Goal: Transaction & Acquisition: Purchase product/service

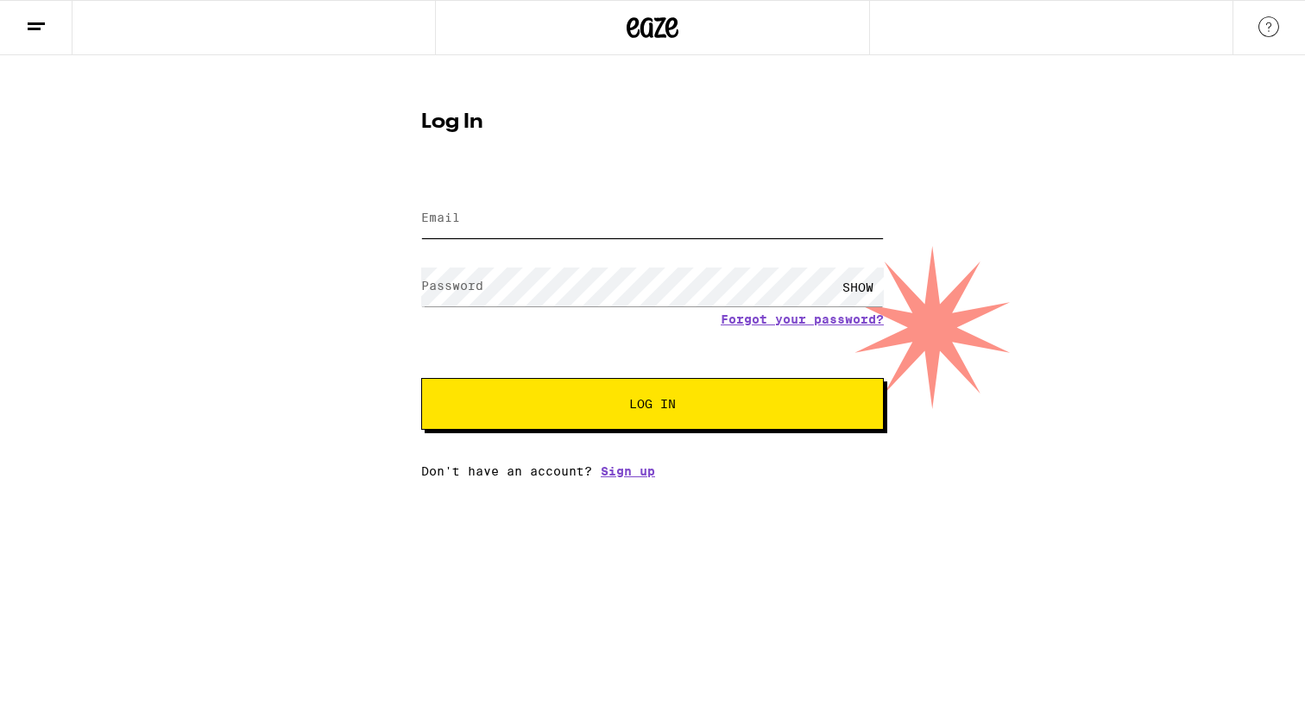
click at [614, 215] on input "Email" at bounding box center [652, 218] width 463 height 39
type input "[EMAIL_ADDRESS][DOMAIN_NAME]"
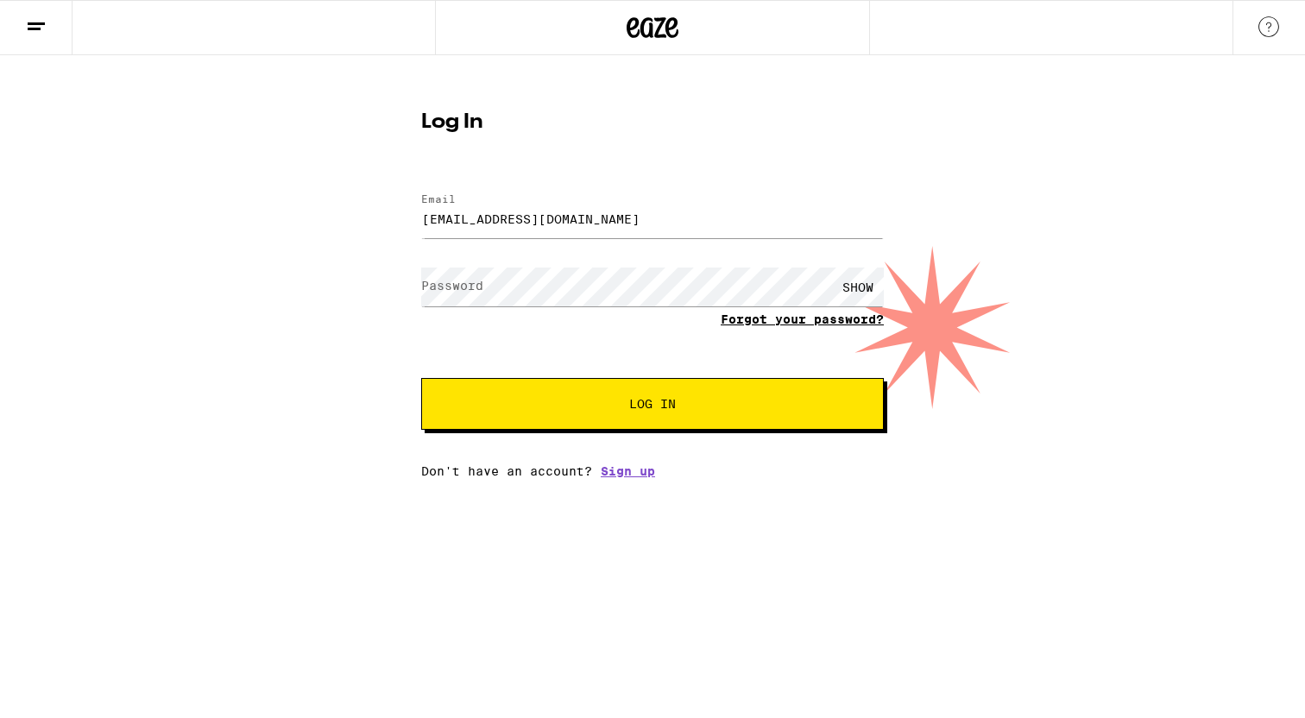
click at [769, 323] on link "Forgot your password?" at bounding box center [802, 319] width 163 height 14
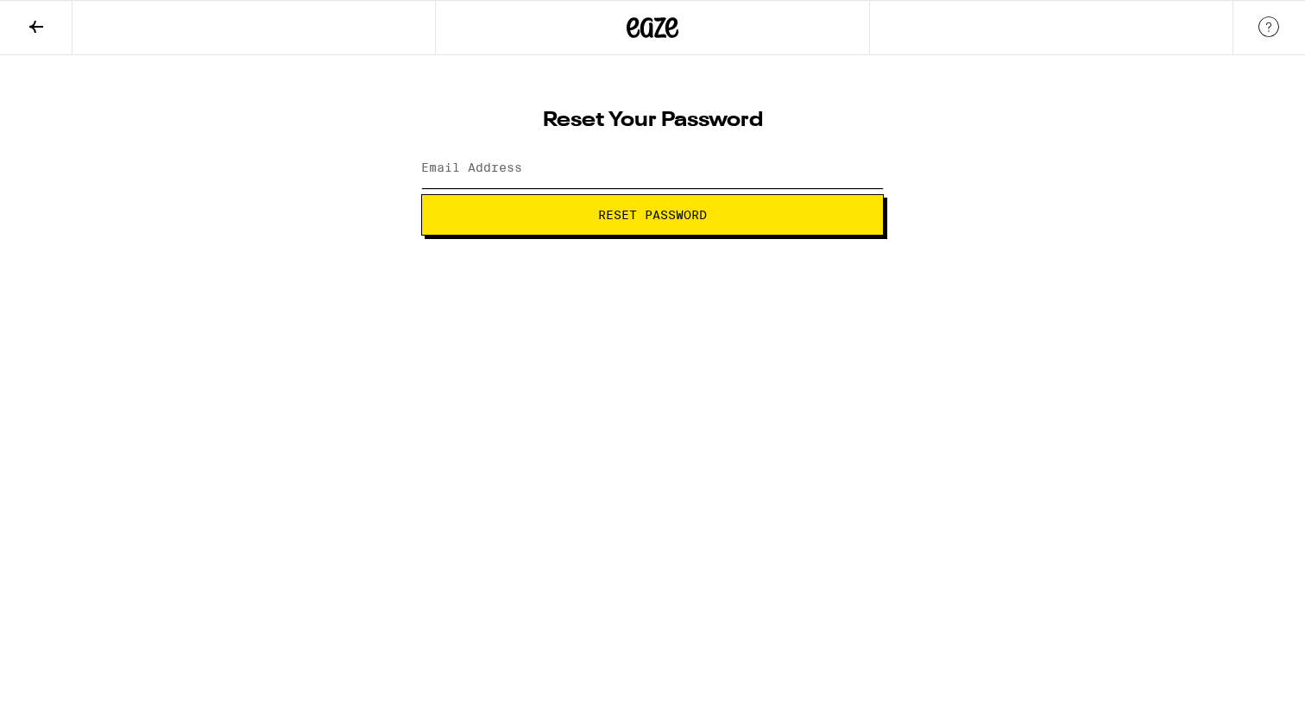
click at [553, 181] on input "Email Address" at bounding box center [652, 168] width 463 height 39
type input "[EMAIL_ADDRESS][DOMAIN_NAME]"
click at [540, 221] on button "Reset Password" at bounding box center [652, 214] width 463 height 41
click at [536, 212] on span "Submit" at bounding box center [652, 215] width 433 height 12
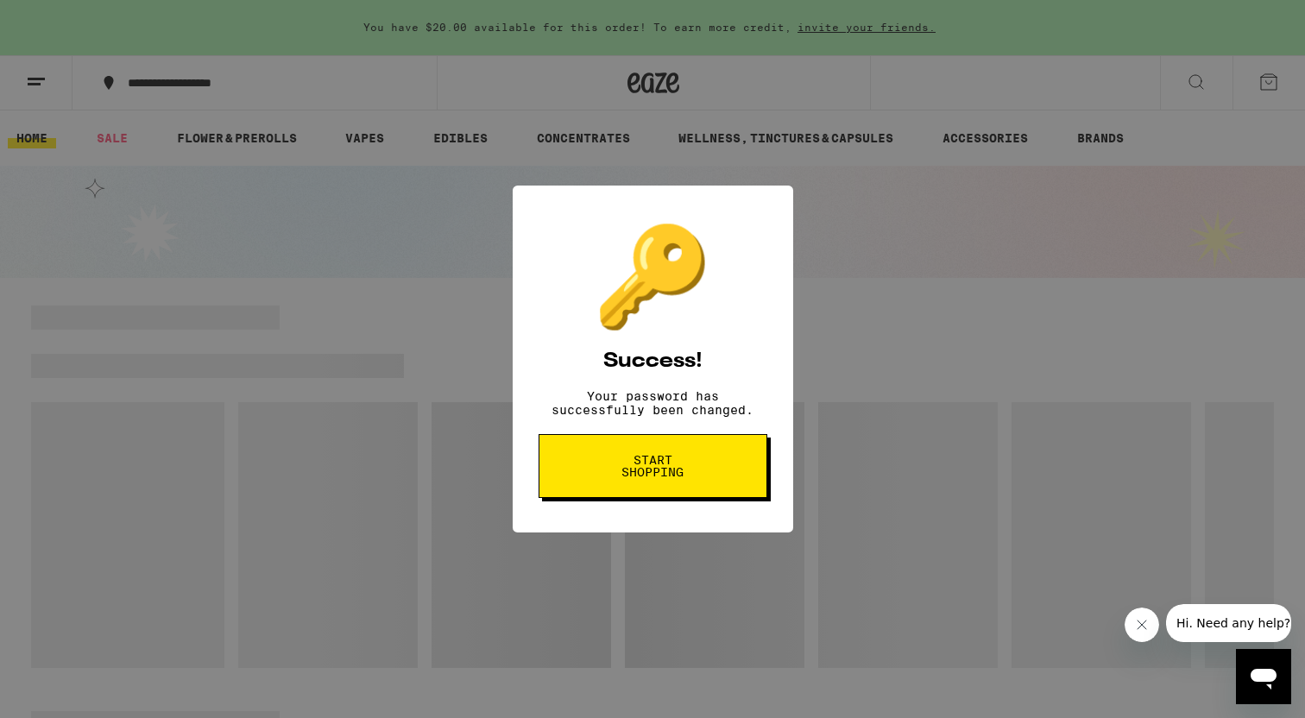
click at [635, 469] on span "Start shopping" at bounding box center [653, 466] width 89 height 24
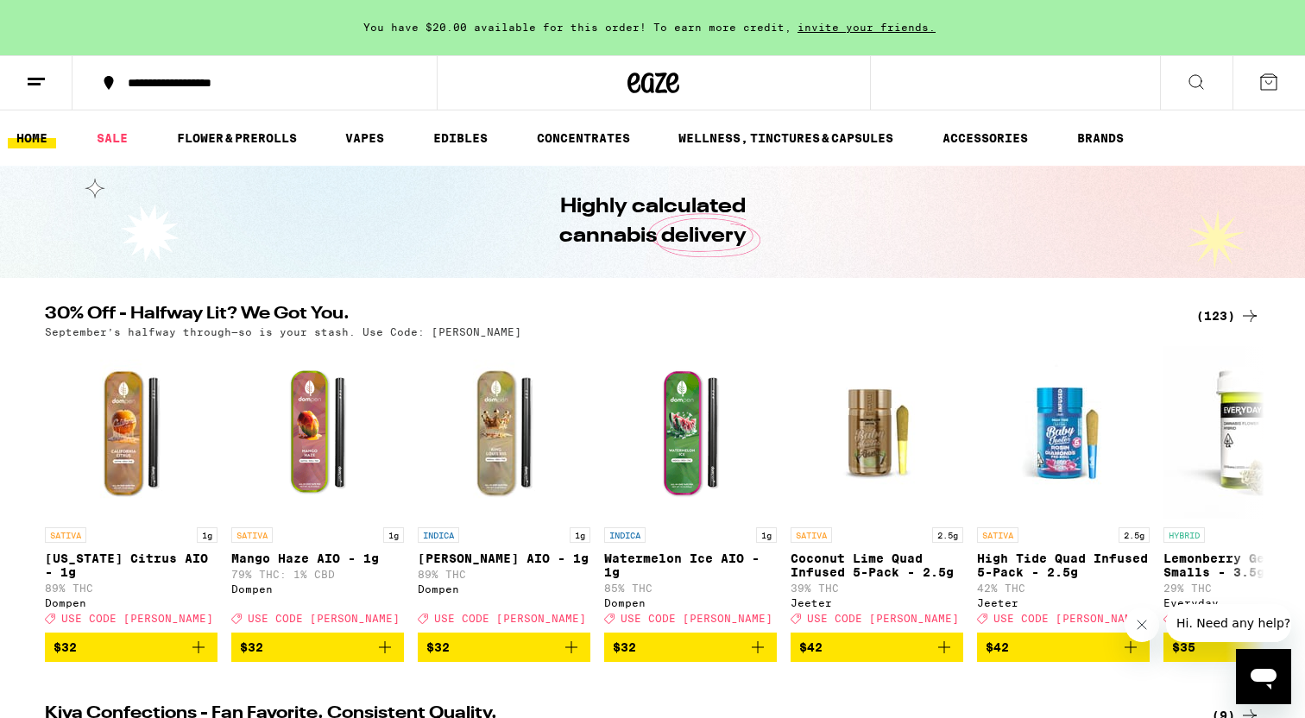
click at [190, 81] on div "**********" at bounding box center [265, 83] width 292 height 12
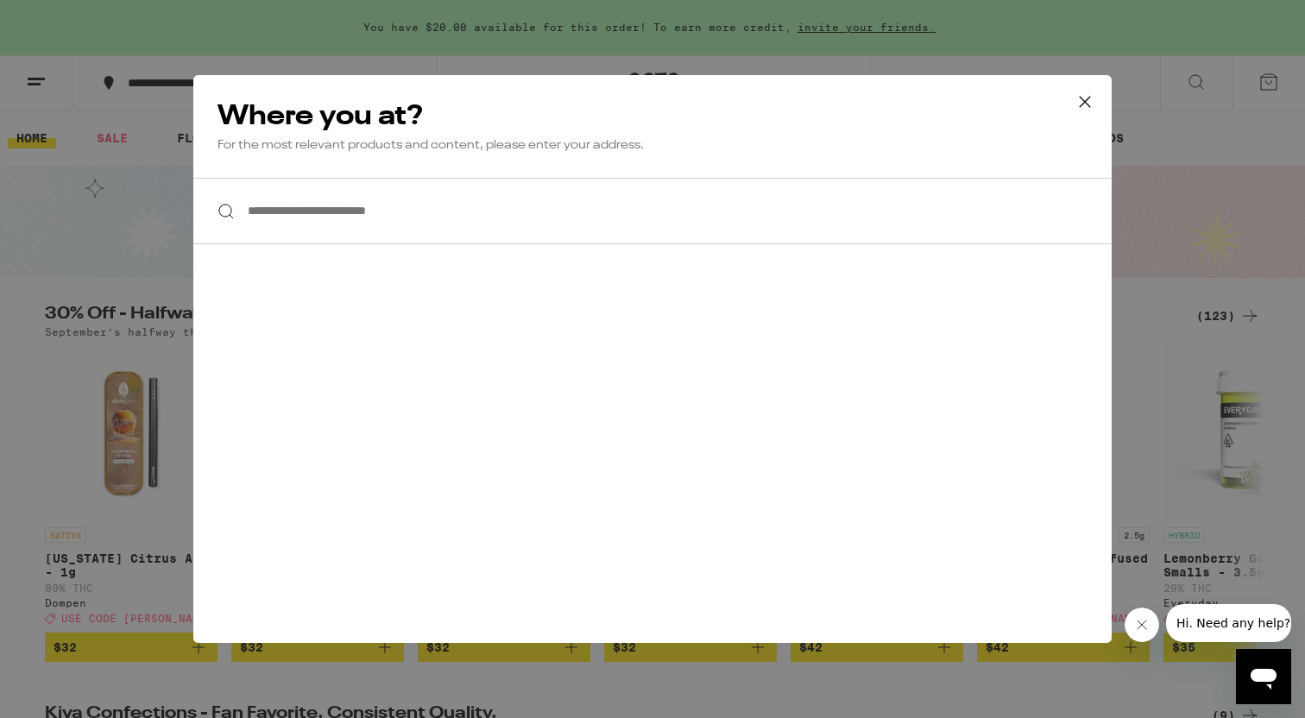
click at [312, 212] on input "**********" at bounding box center [652, 211] width 918 height 66
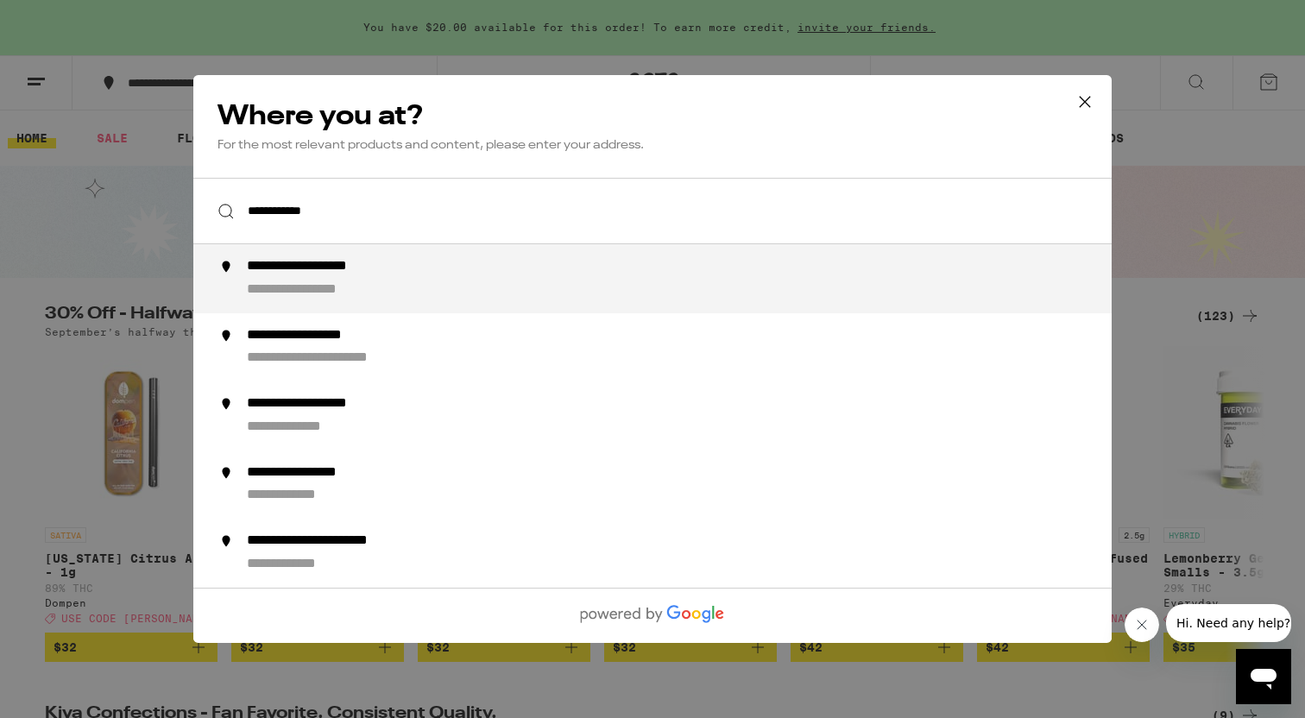
click at [356, 286] on div "**********" at bounding box center [323, 290] width 152 height 18
type input "**********"
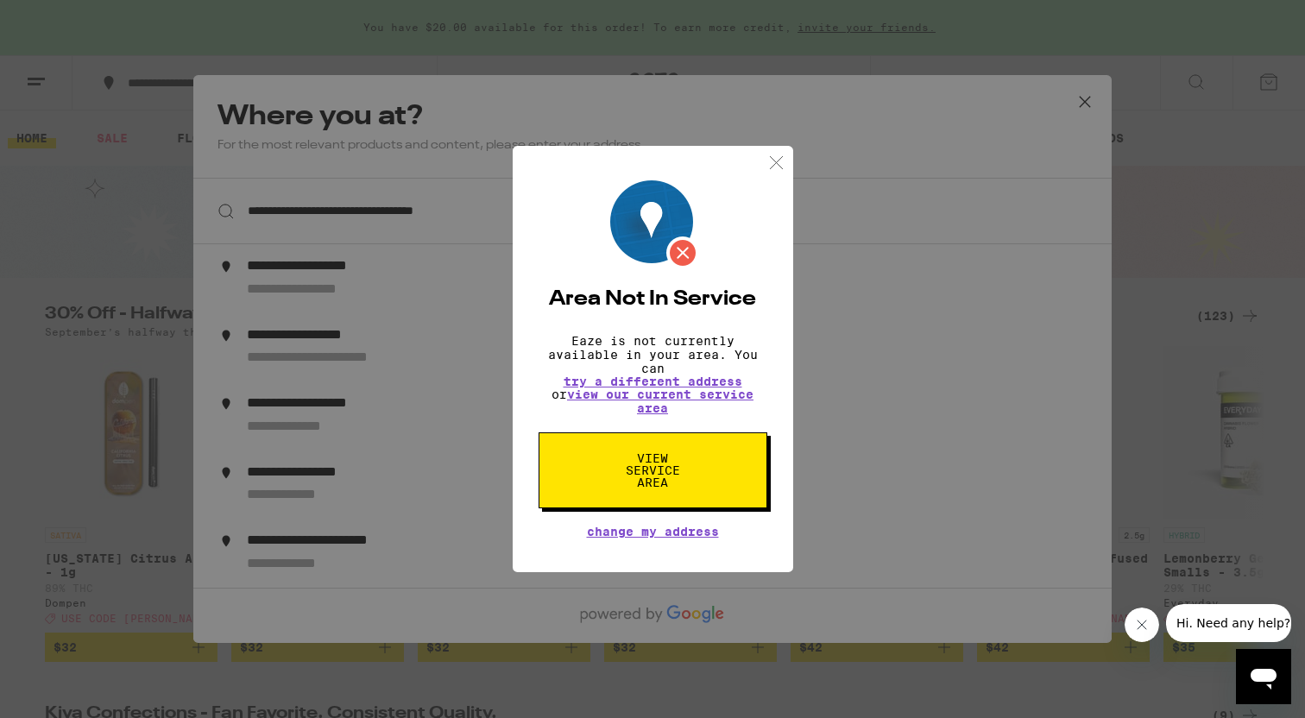
click at [640, 460] on span "View Service Area" at bounding box center [653, 470] width 89 height 36
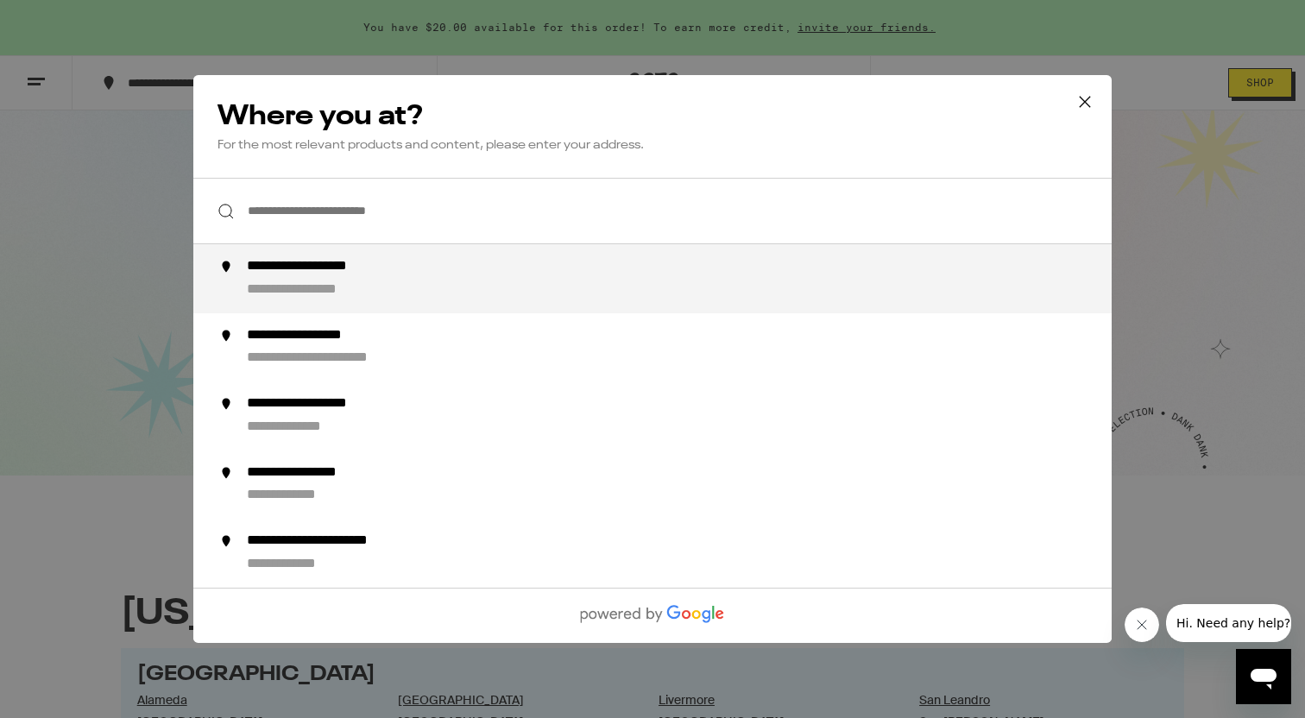
click at [446, 304] on li "**********" at bounding box center [652, 278] width 918 height 69
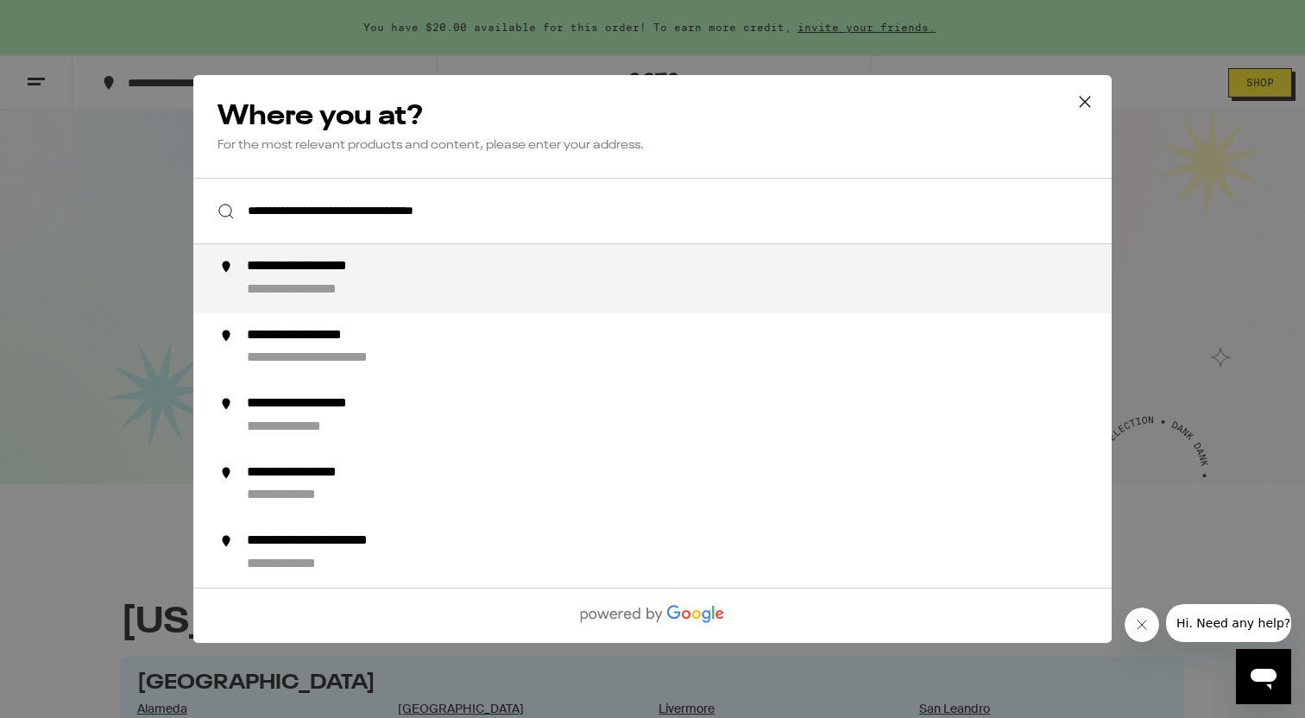
type input "**********"
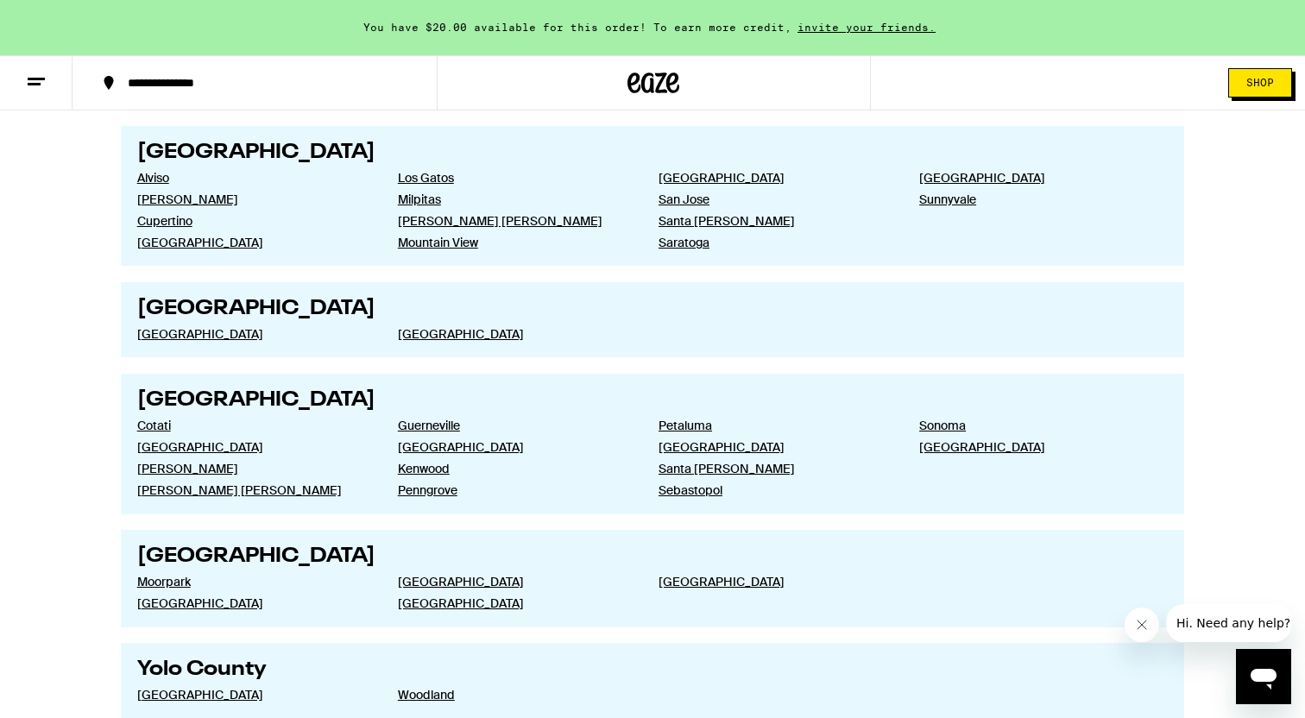
scroll to position [3019, 0]
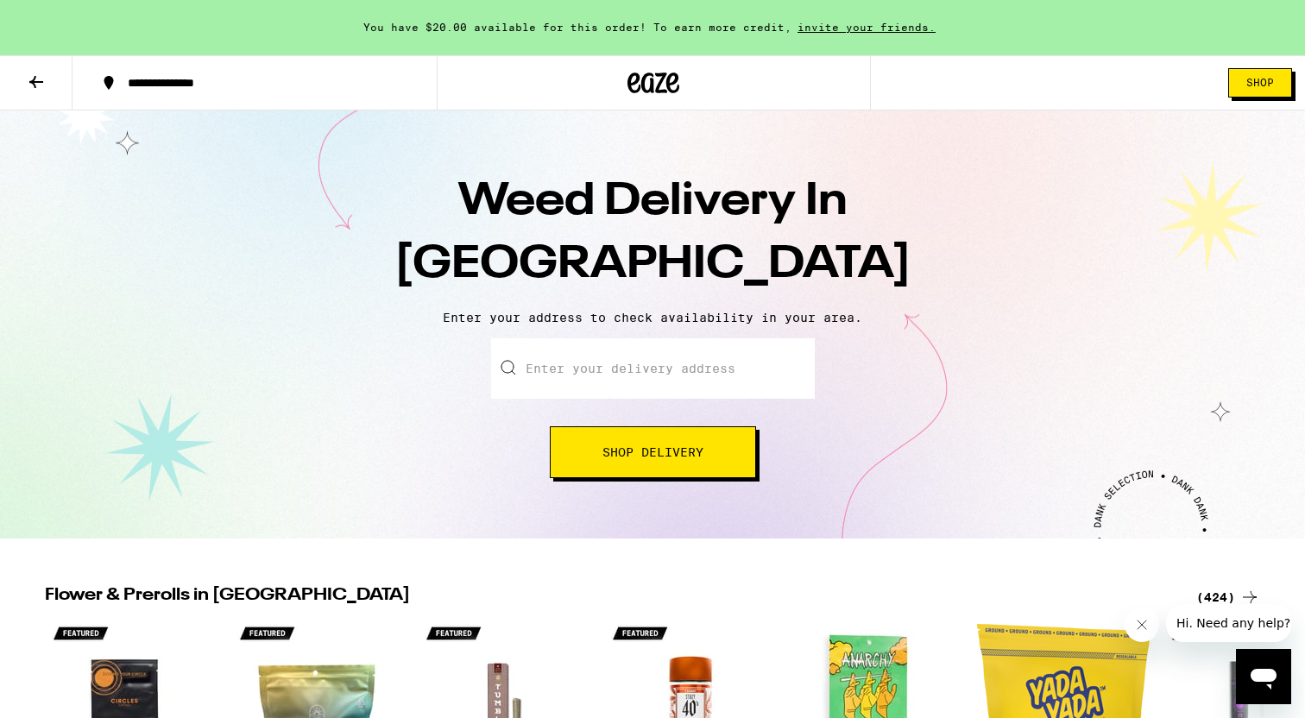
click at [606, 379] on input "Enter your delivery address" at bounding box center [653, 368] width 324 height 60
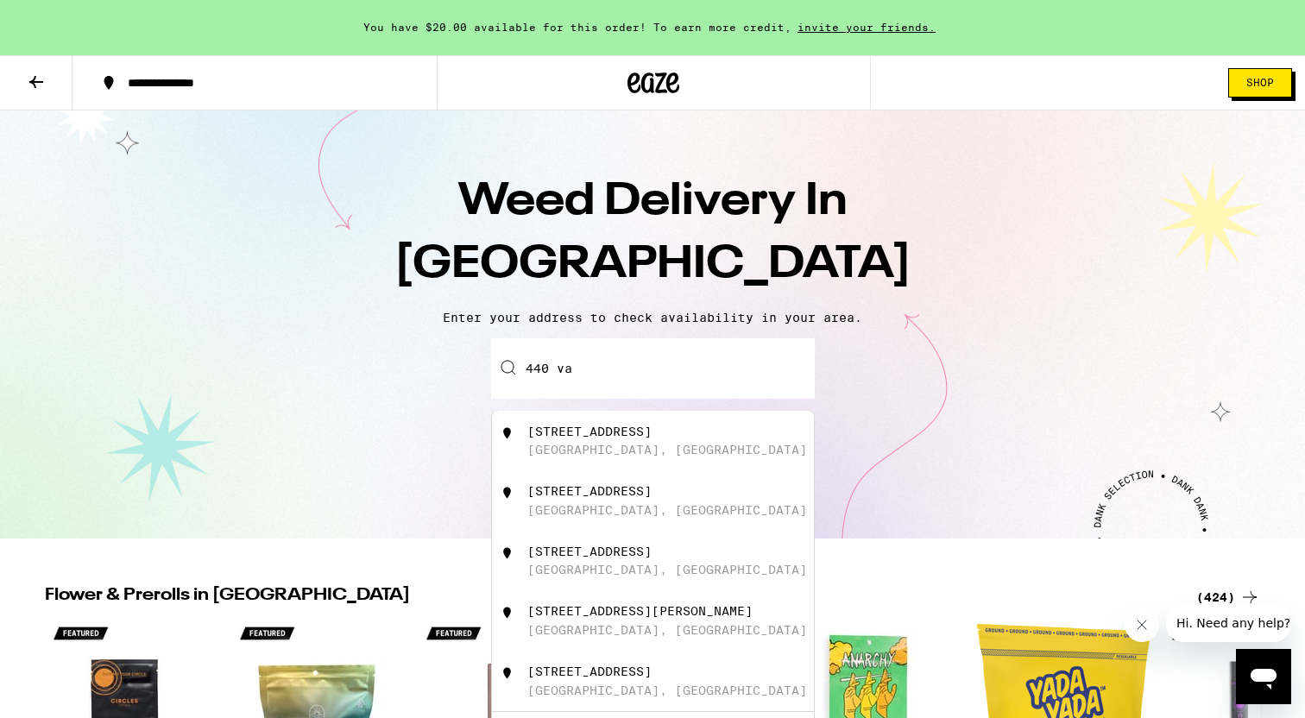
click at [681, 458] on div "440 Valencia Street San Francisco, CA" at bounding box center [681, 441] width 308 height 33
type input "440 Valencia Street, San Francisco, CA"
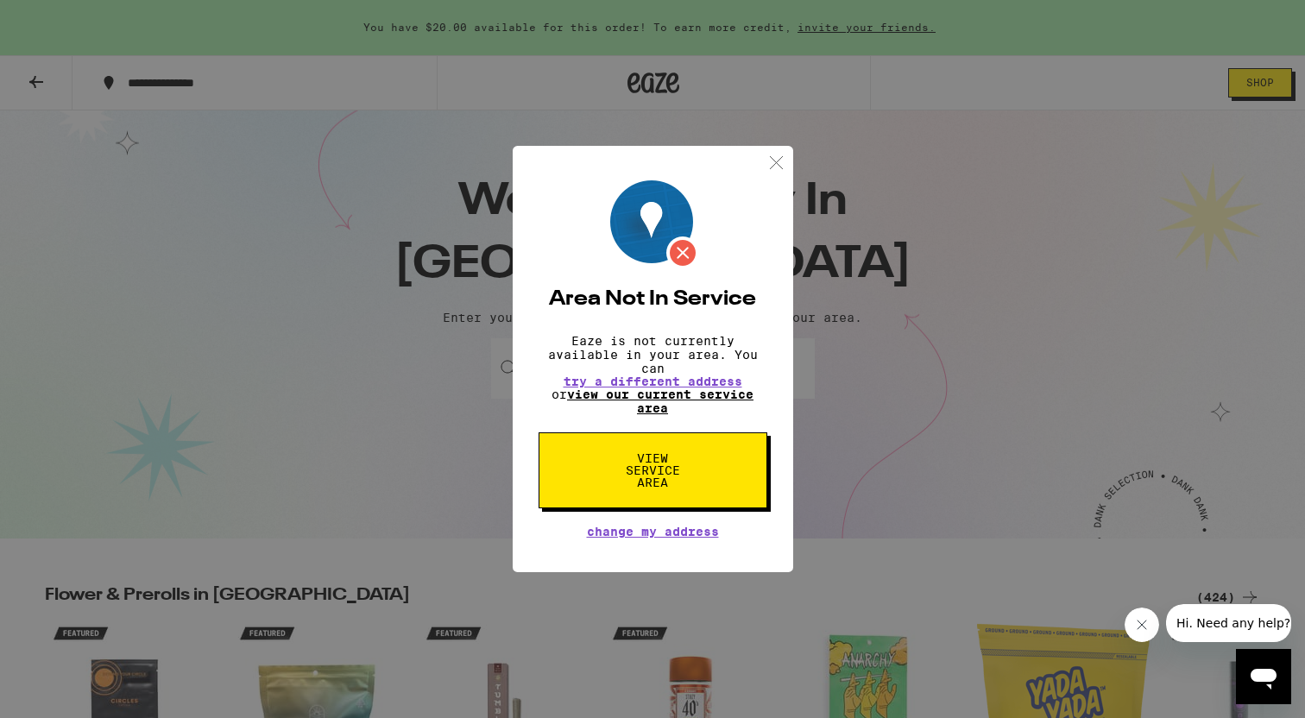
click at [657, 415] on link "view our current service area" at bounding box center [660, 402] width 186 height 28
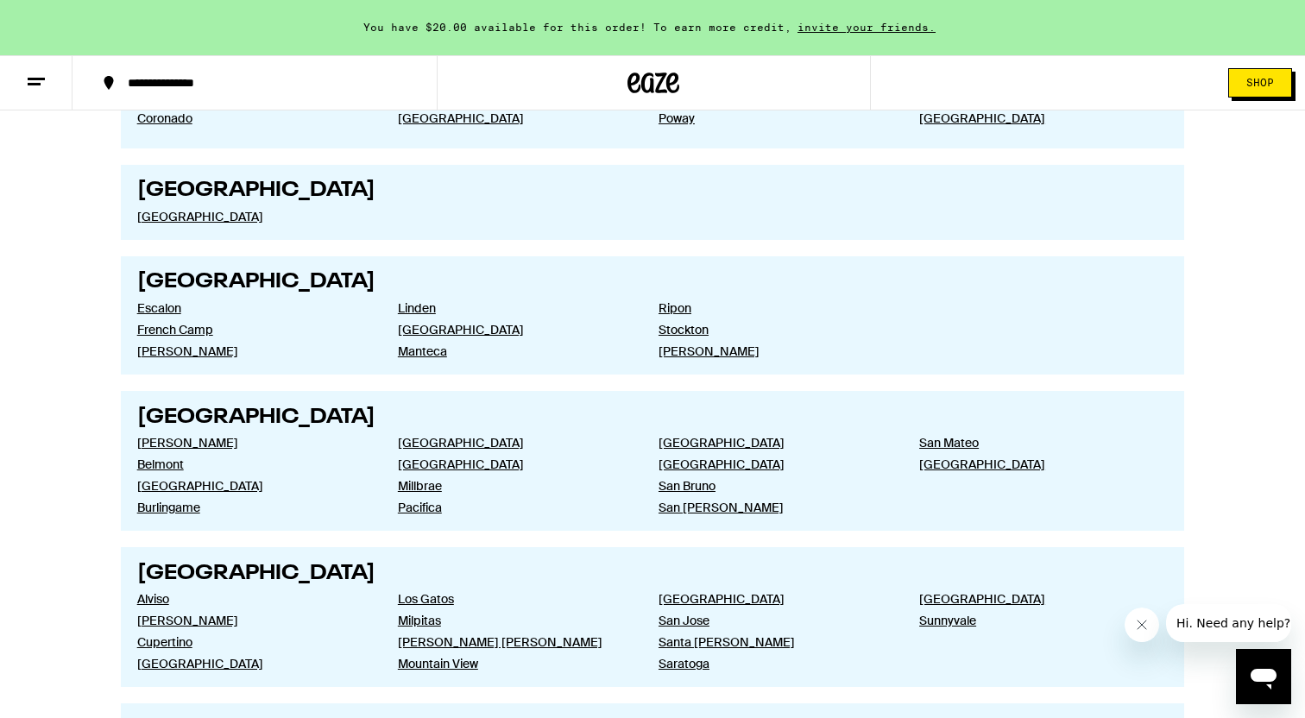
scroll to position [2573, 0]
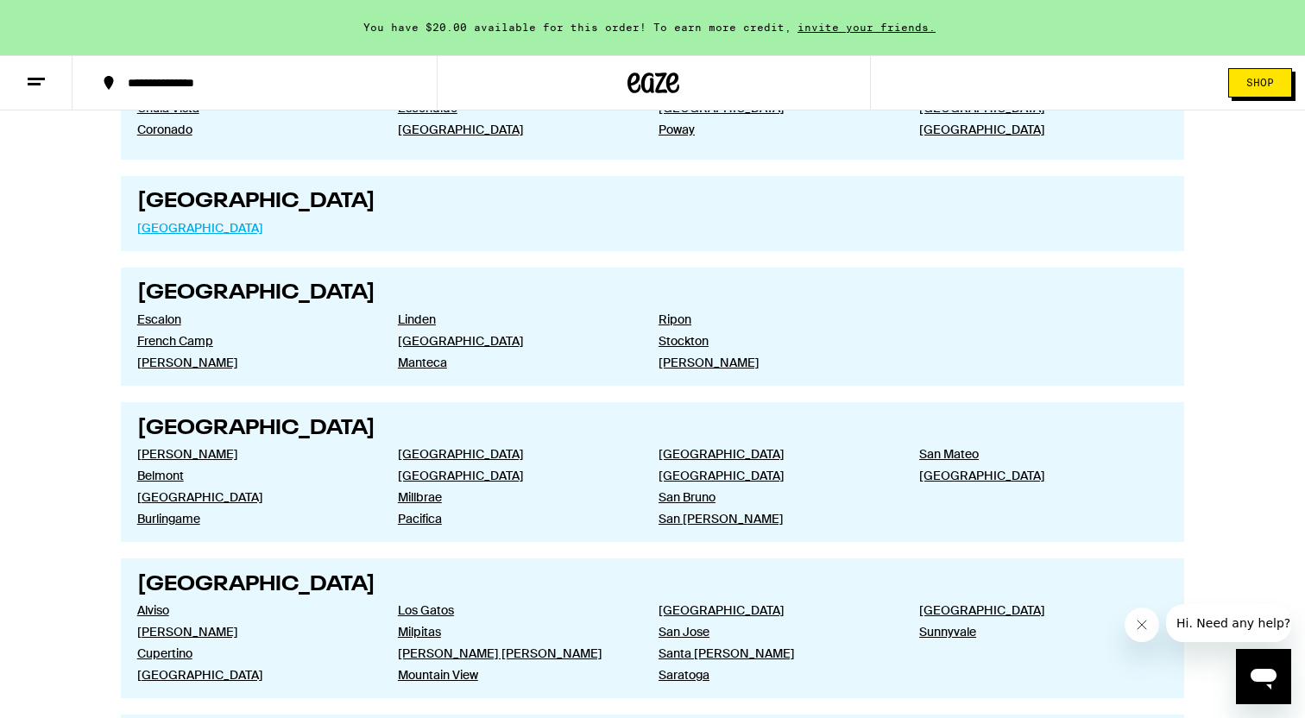
click at [177, 236] on link "San Francisco" at bounding box center [253, 228] width 233 height 16
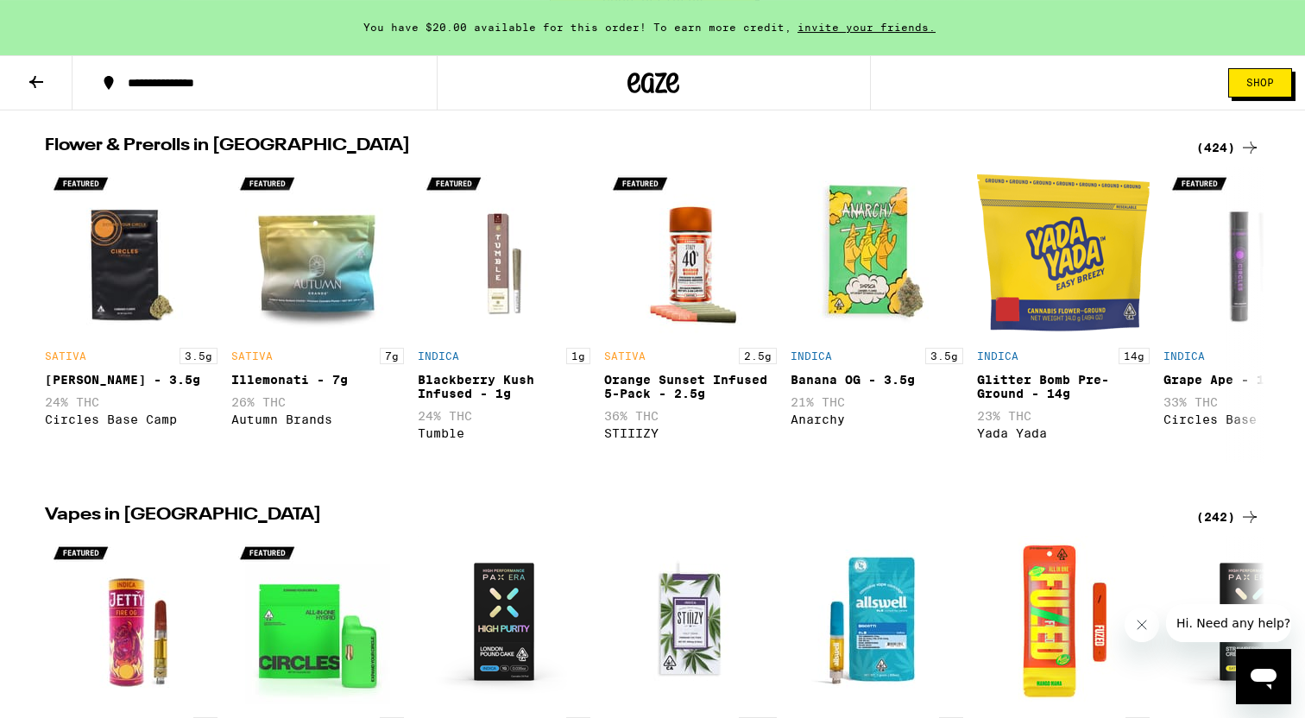
scroll to position [394, 0]
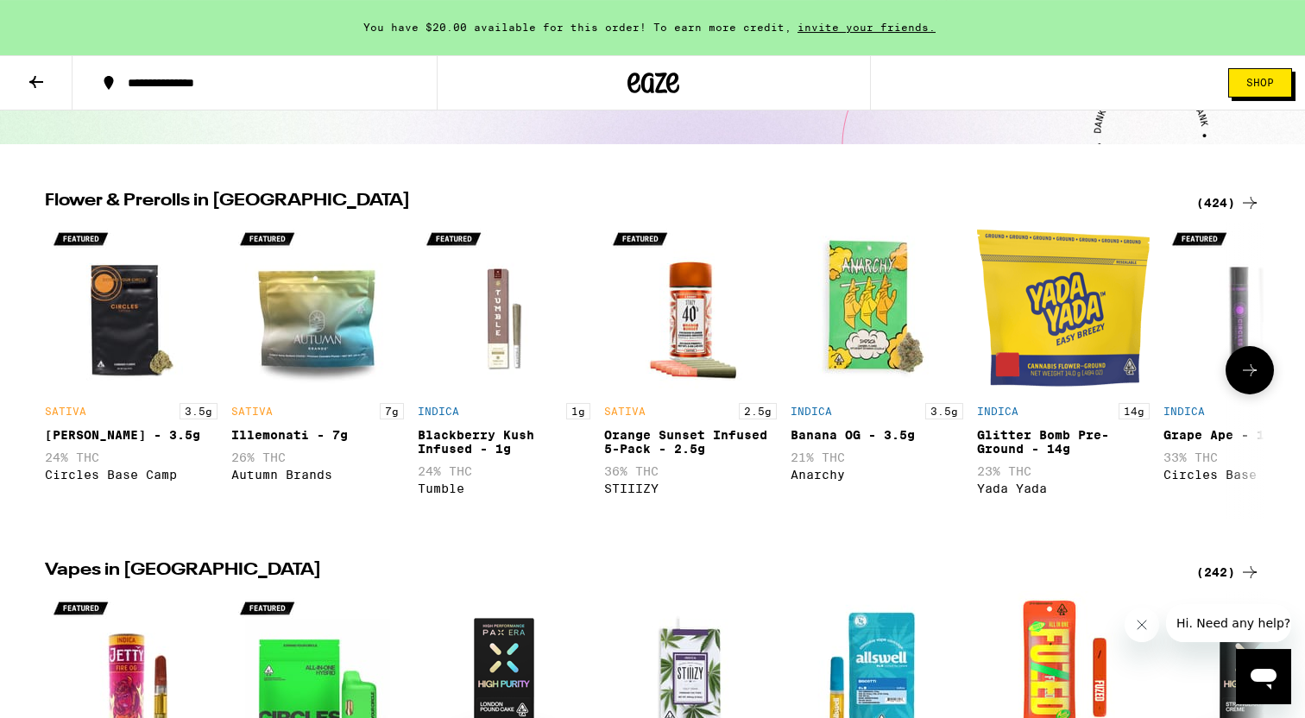
click at [1258, 376] on icon at bounding box center [1250, 370] width 21 height 21
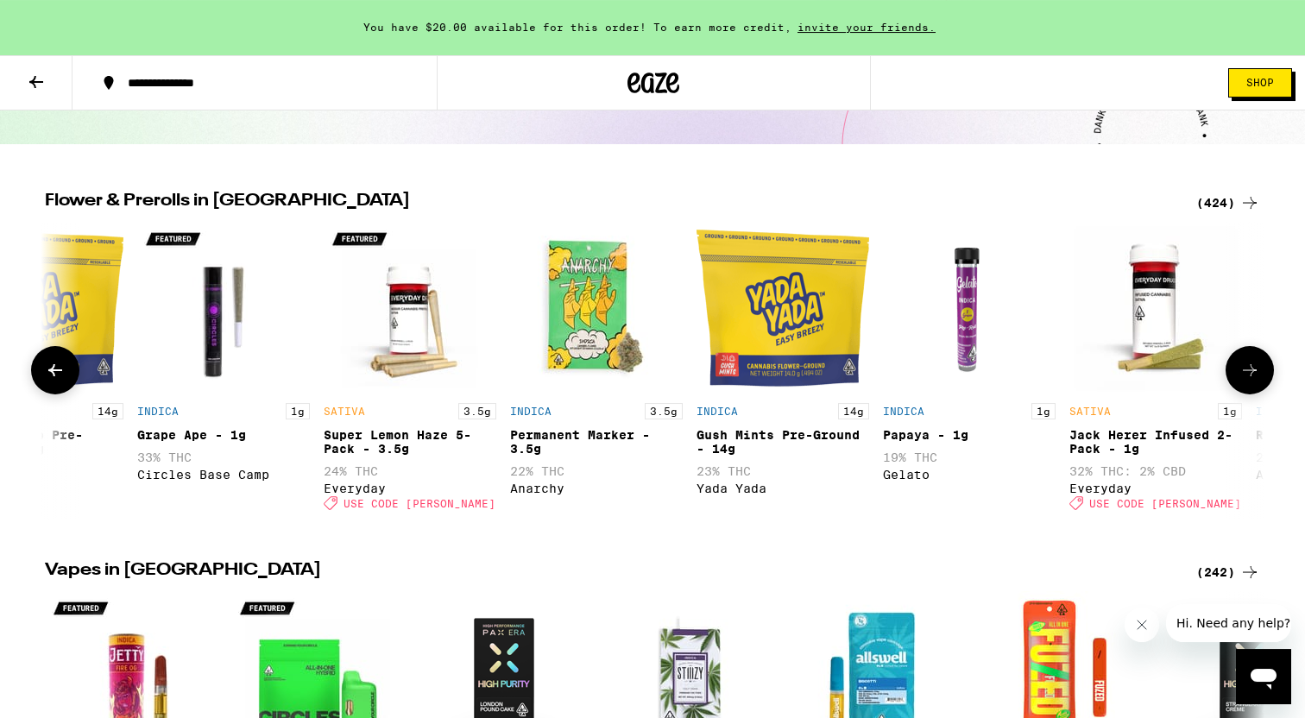
scroll to position [0, 1027]
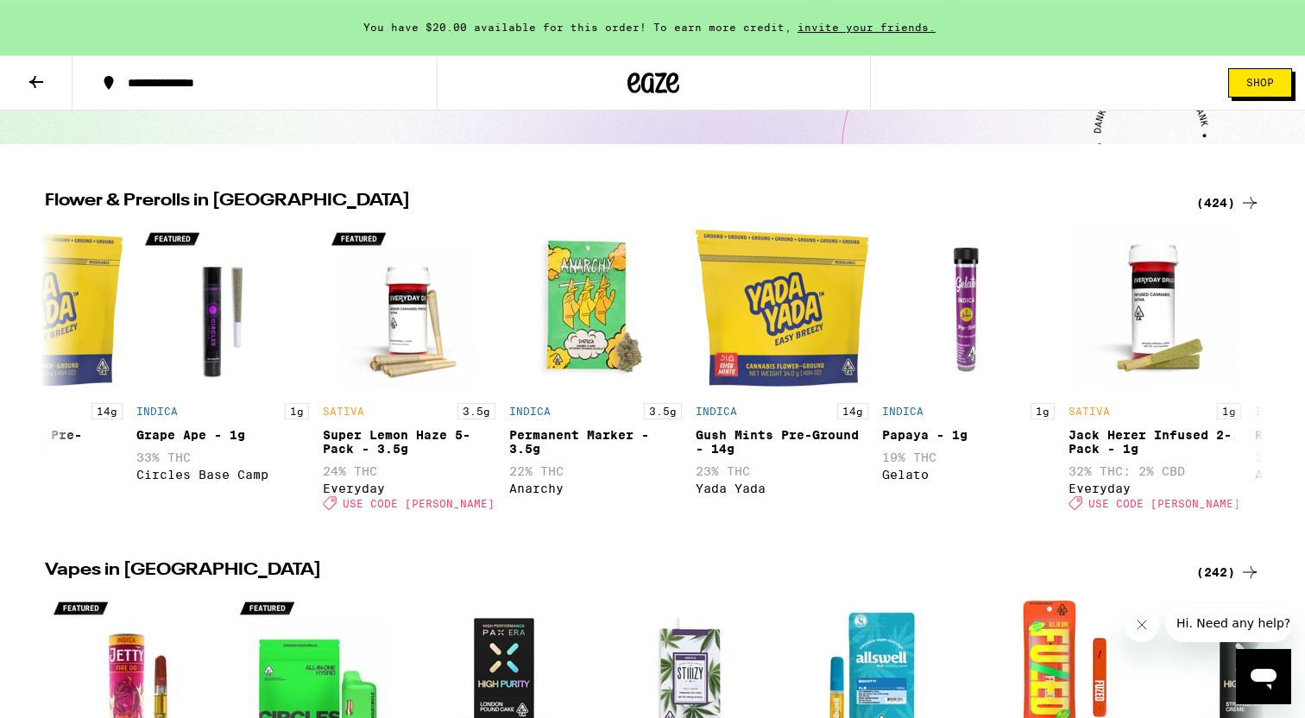
click at [1268, 79] on span "Shop" at bounding box center [1261, 83] width 28 height 10
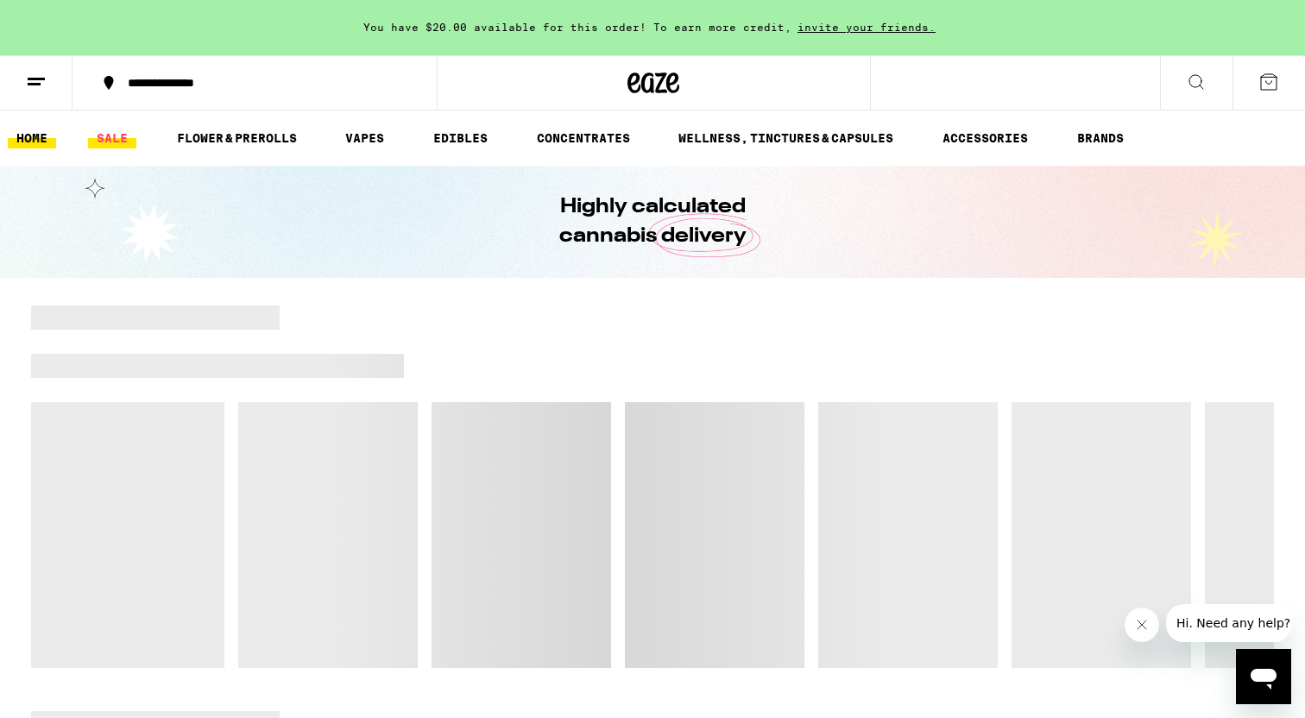
click at [108, 144] on link "SALE" at bounding box center [112, 138] width 48 height 21
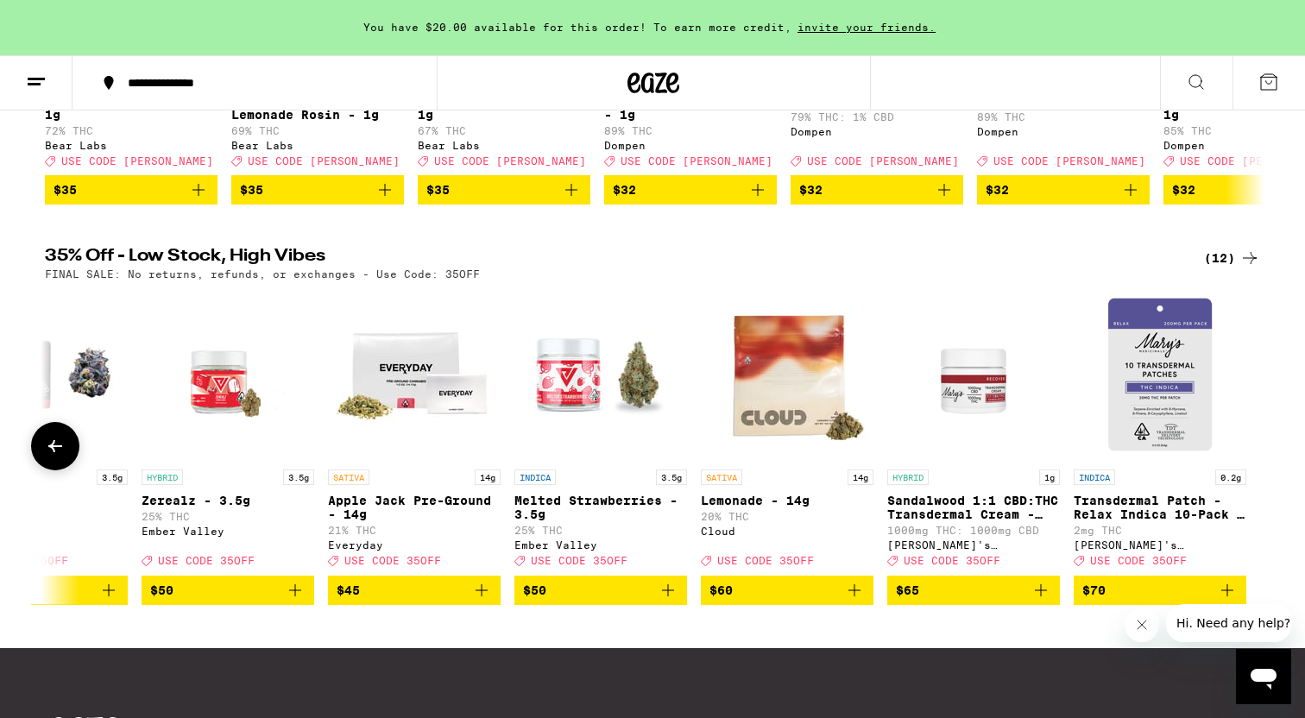
scroll to position [471, 0]
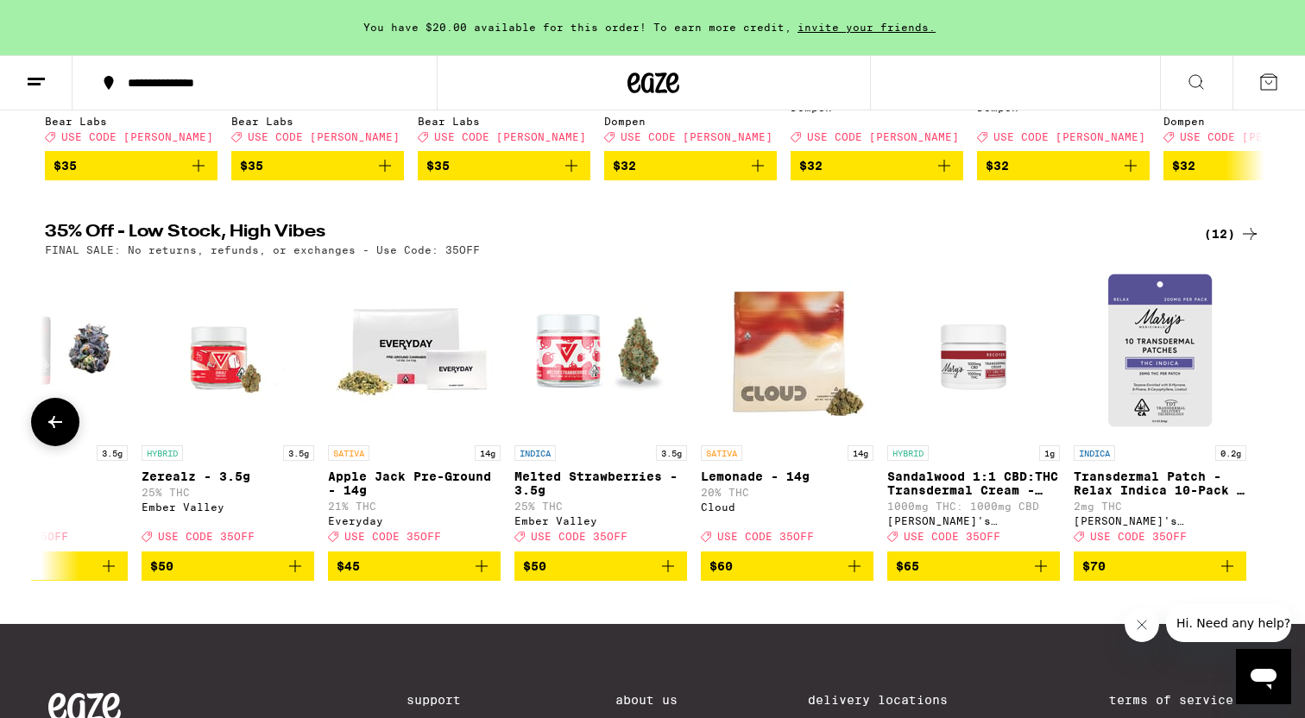
click at [41, 440] on button at bounding box center [55, 422] width 48 height 48
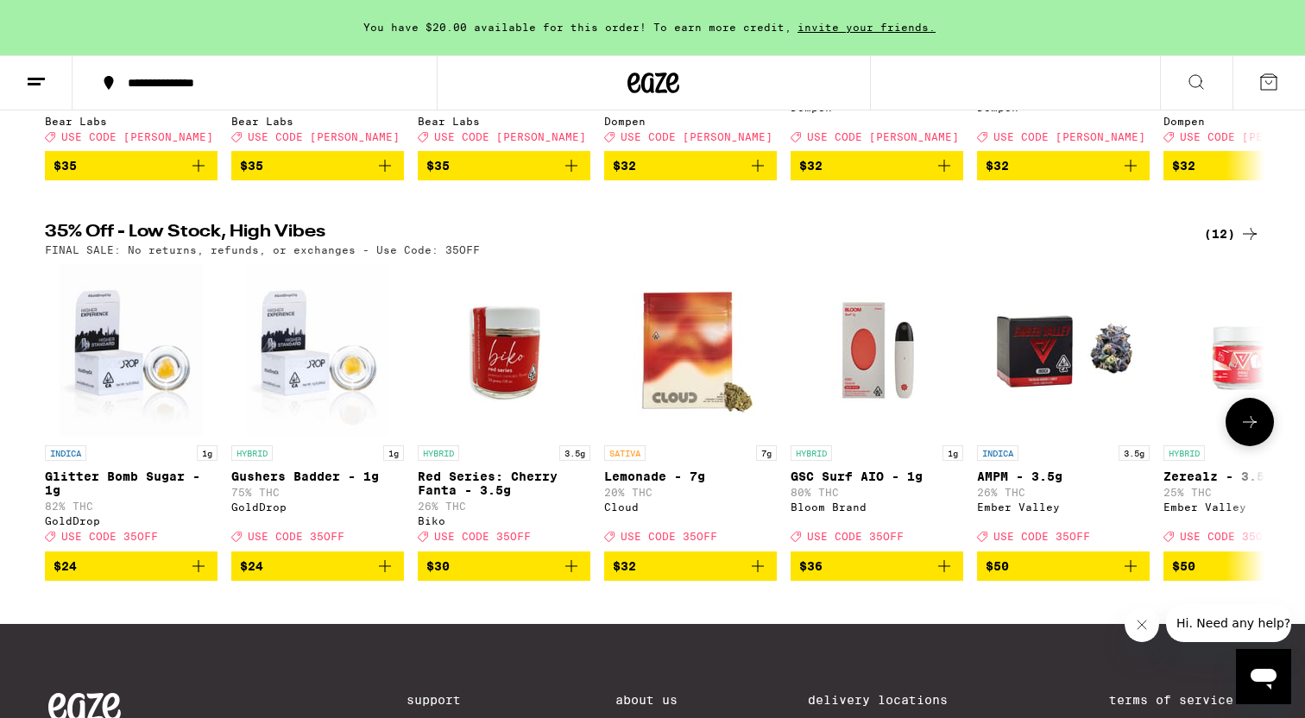
scroll to position [0, 0]
click at [682, 375] on img "Open page for Lemonade - 7g from Cloud" at bounding box center [690, 350] width 173 height 173
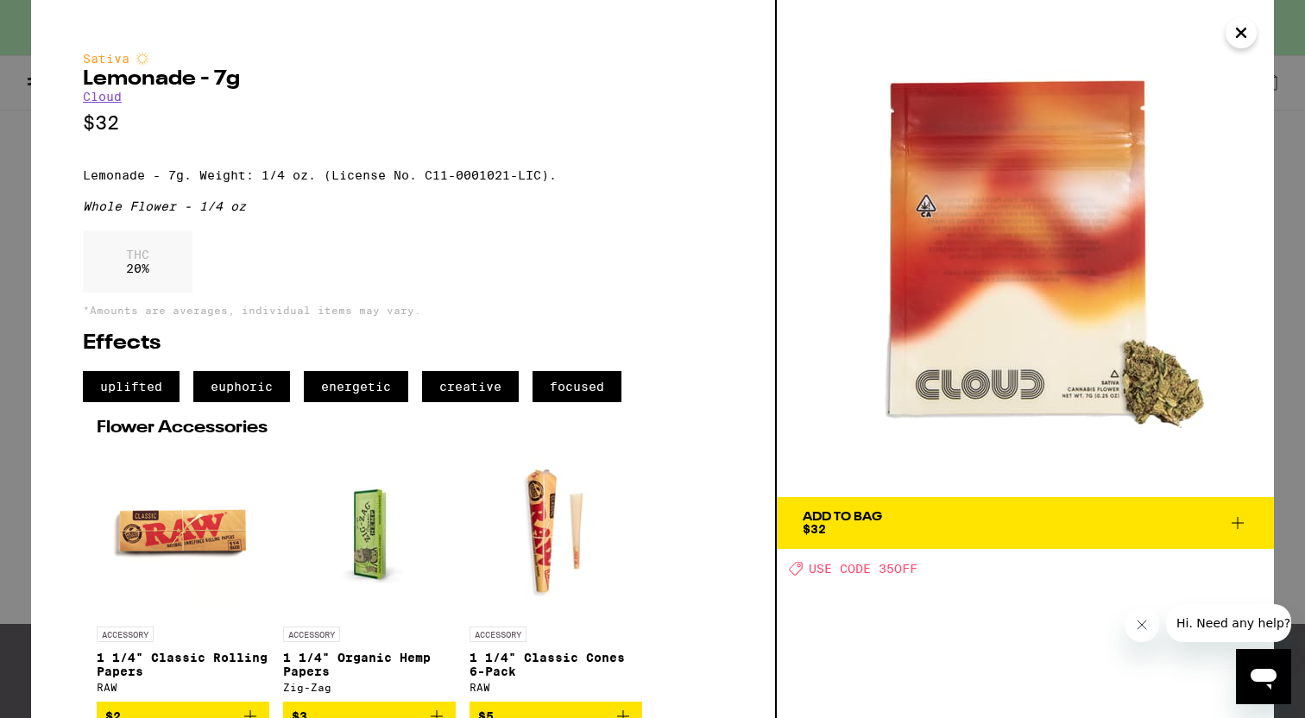
scroll to position [41, 0]
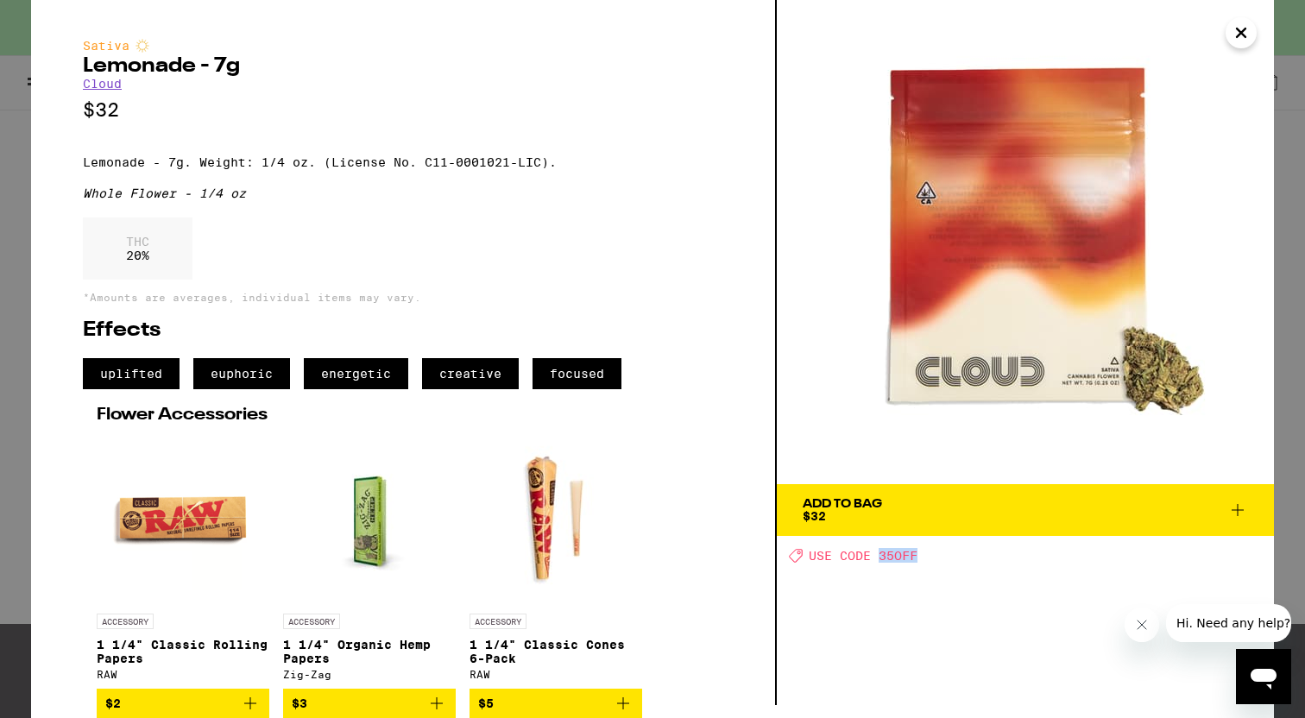
drag, startPoint x: 917, startPoint y: 528, endPoint x: 880, endPoint y: 533, distance: 36.5
click at [880, 549] on span "USE CODE 35OFF" at bounding box center [863, 556] width 109 height 14
copy span "35OFF"
click at [1202, 498] on span "Add To Bag $32" at bounding box center [1025, 510] width 445 height 24
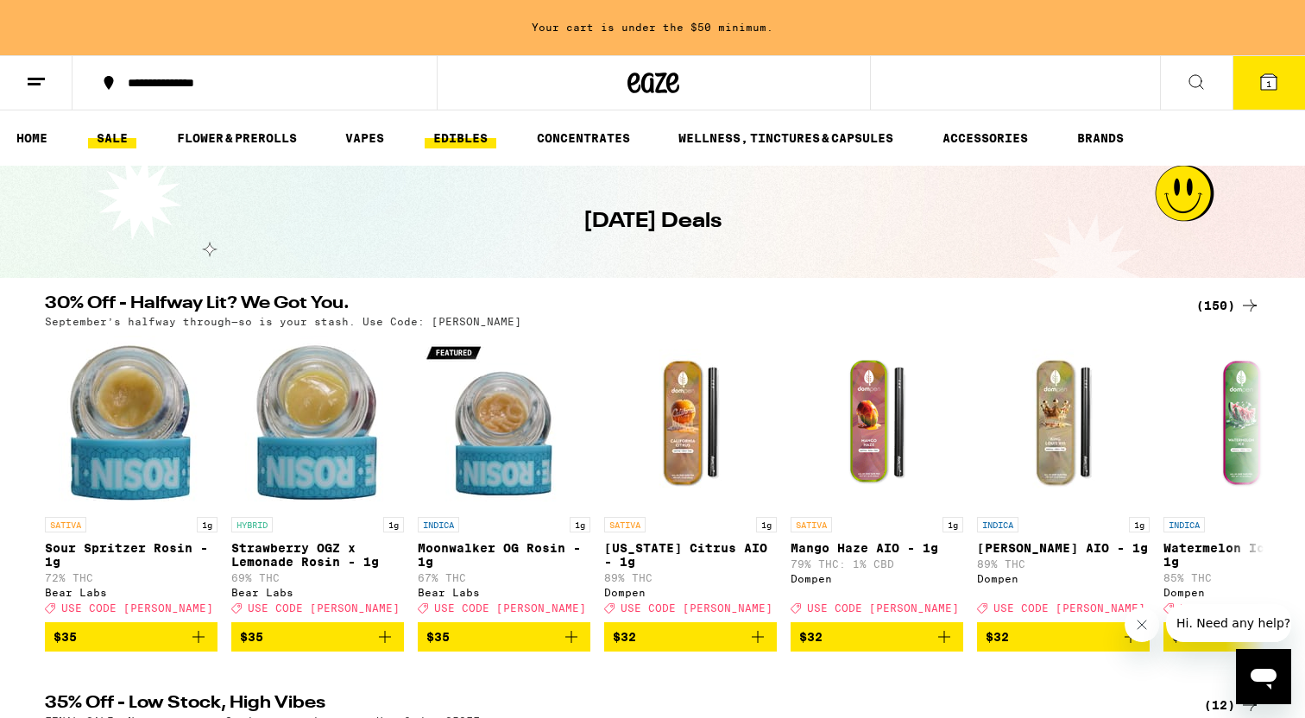
click at [476, 140] on link "EDIBLES" at bounding box center [461, 138] width 72 height 21
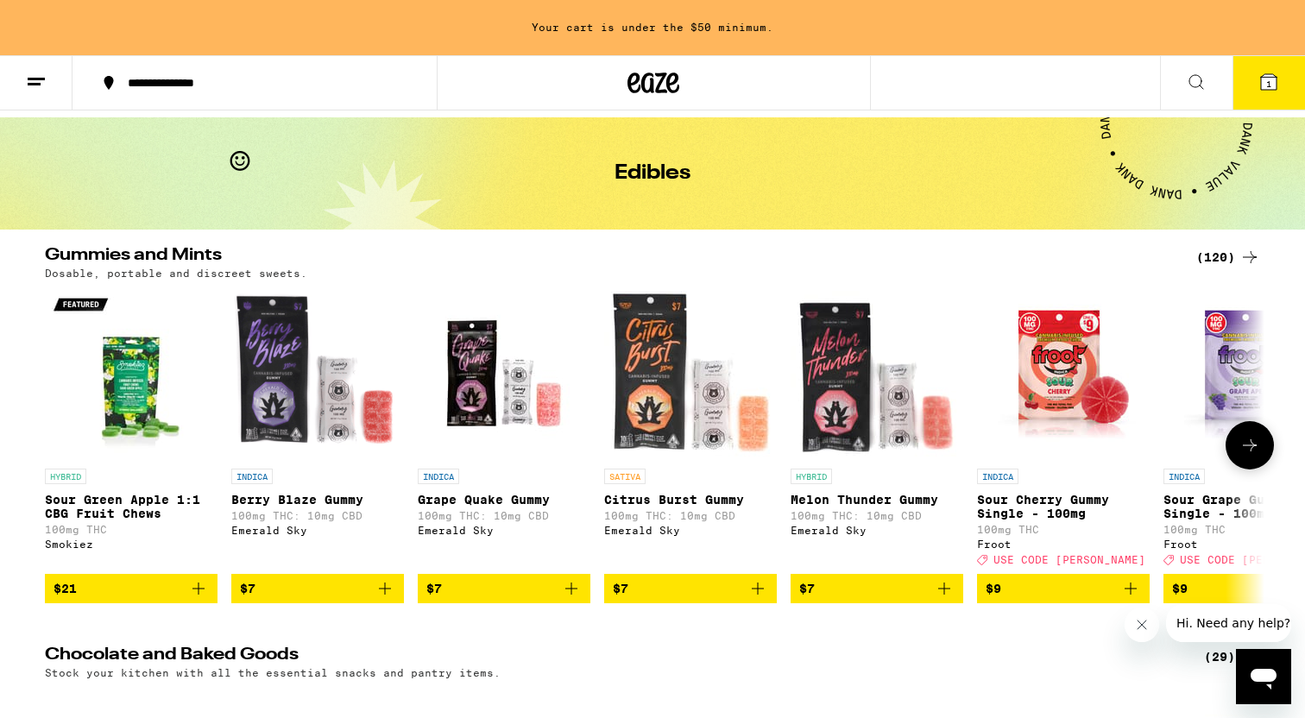
scroll to position [68, 0]
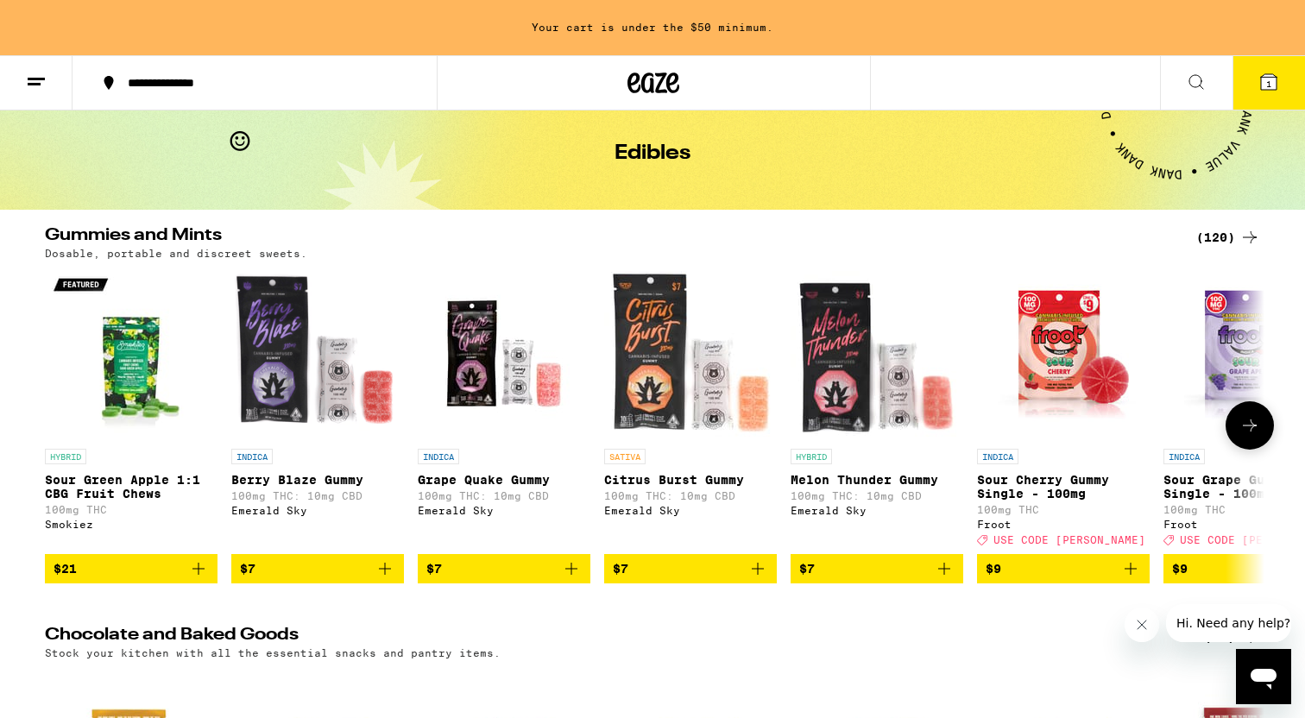
click at [1258, 433] on icon at bounding box center [1250, 425] width 21 height 21
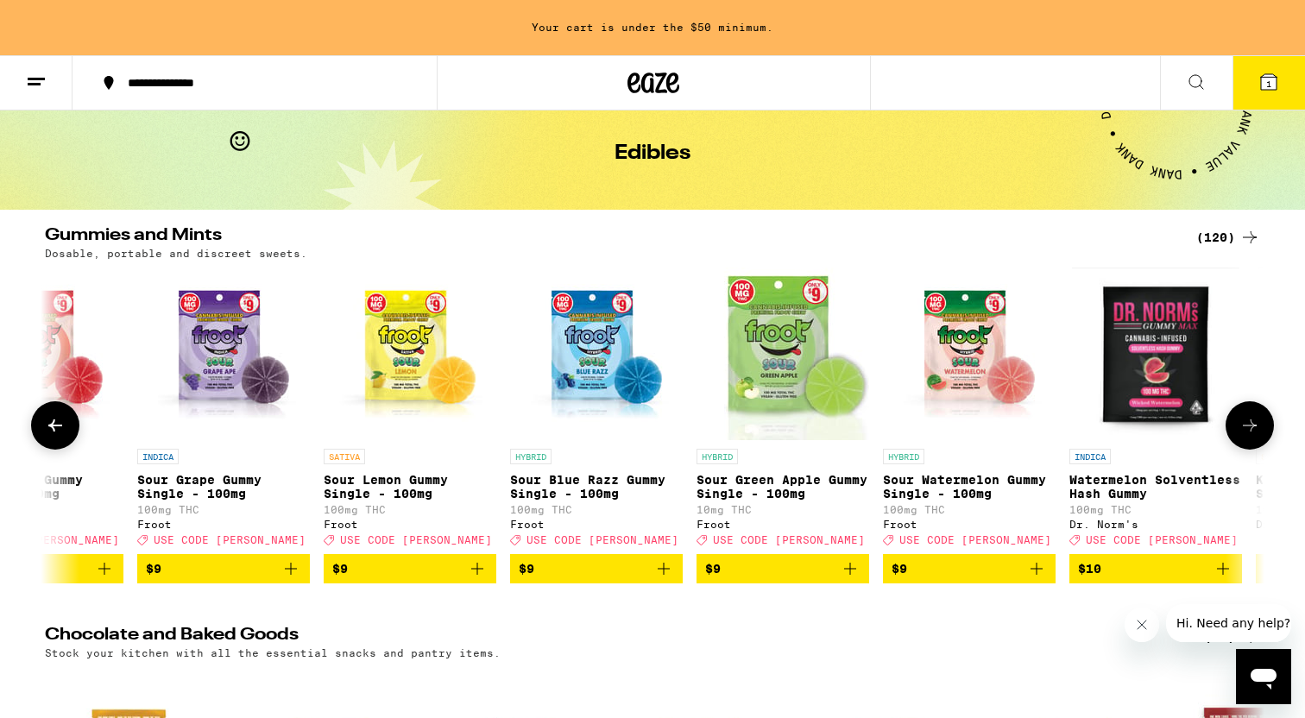
scroll to position [0, 1027]
click at [1258, 433] on icon at bounding box center [1250, 425] width 21 height 21
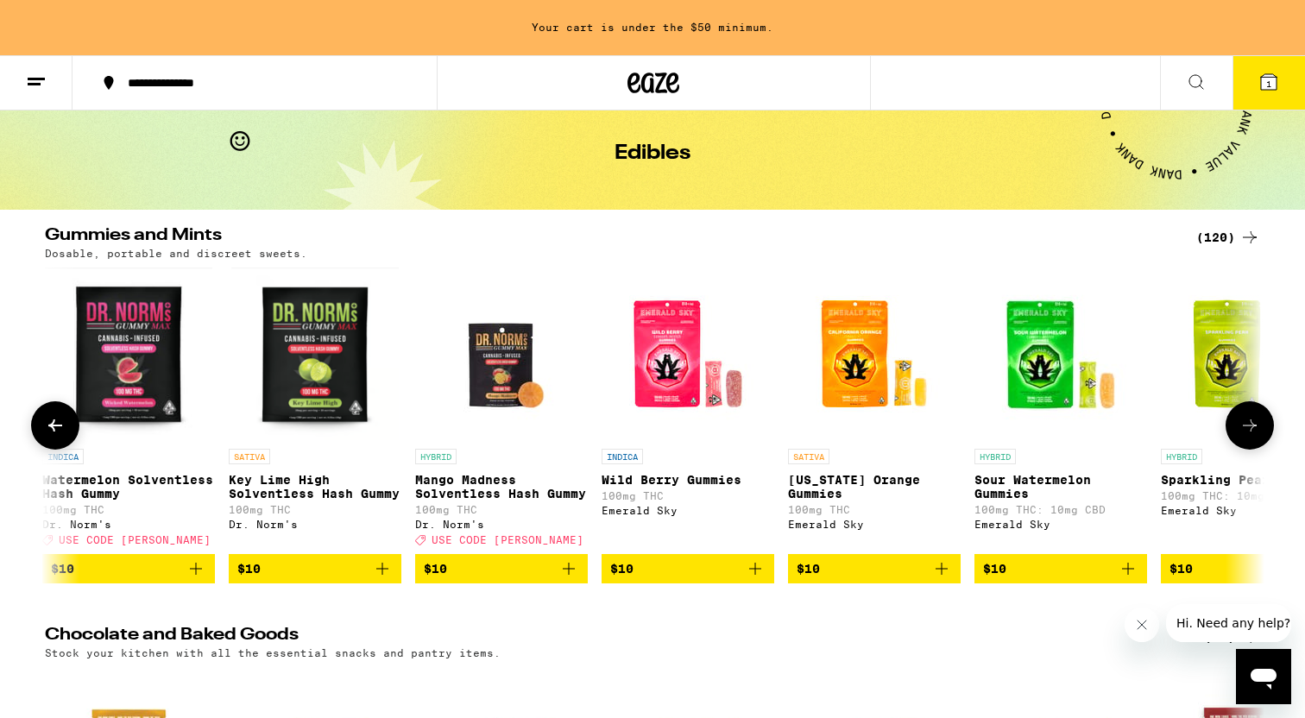
scroll to position [0, 2054]
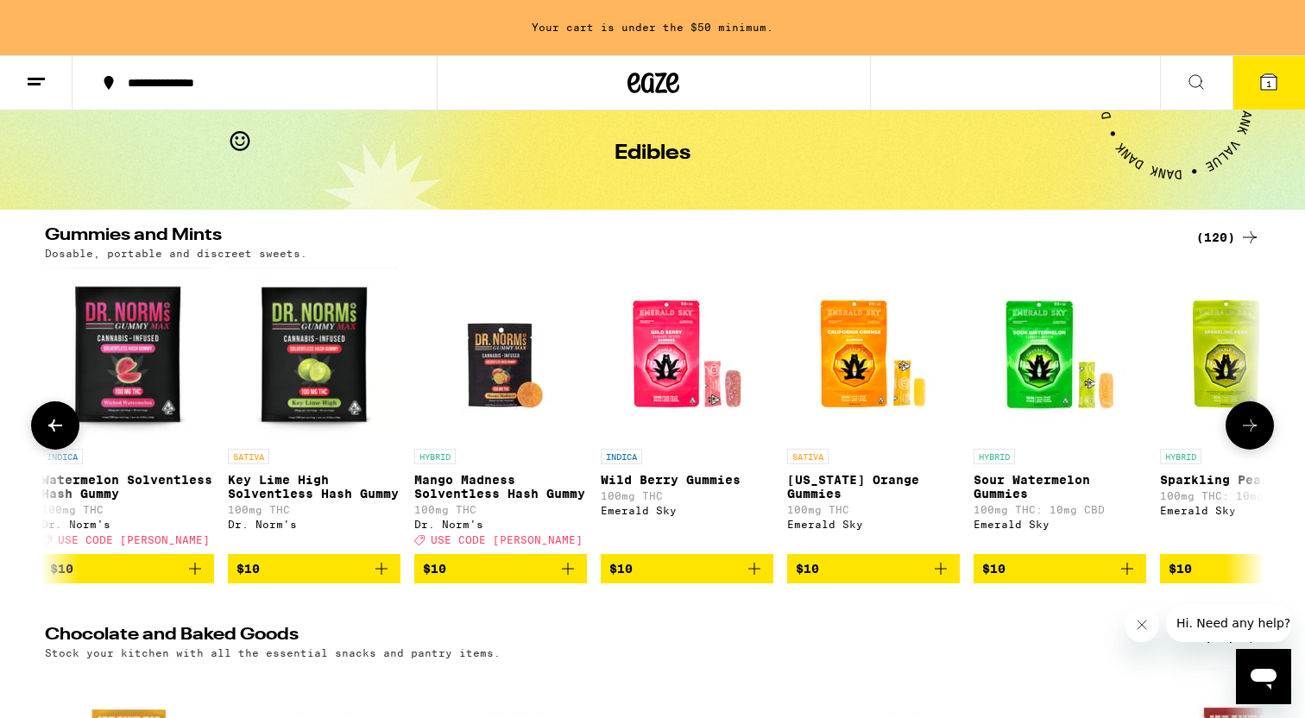
click at [1258, 433] on icon at bounding box center [1250, 425] width 21 height 21
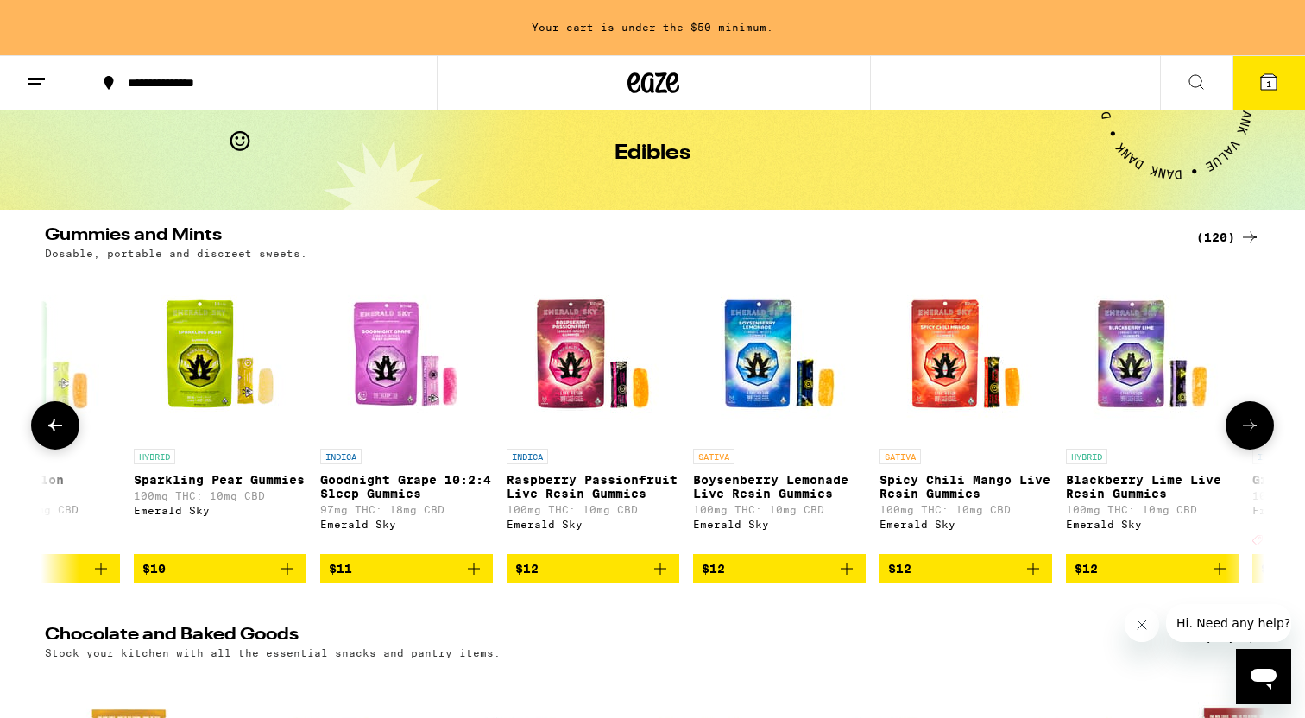
scroll to position [0, 3082]
click at [458, 579] on span "$11" at bounding box center [405, 569] width 155 height 21
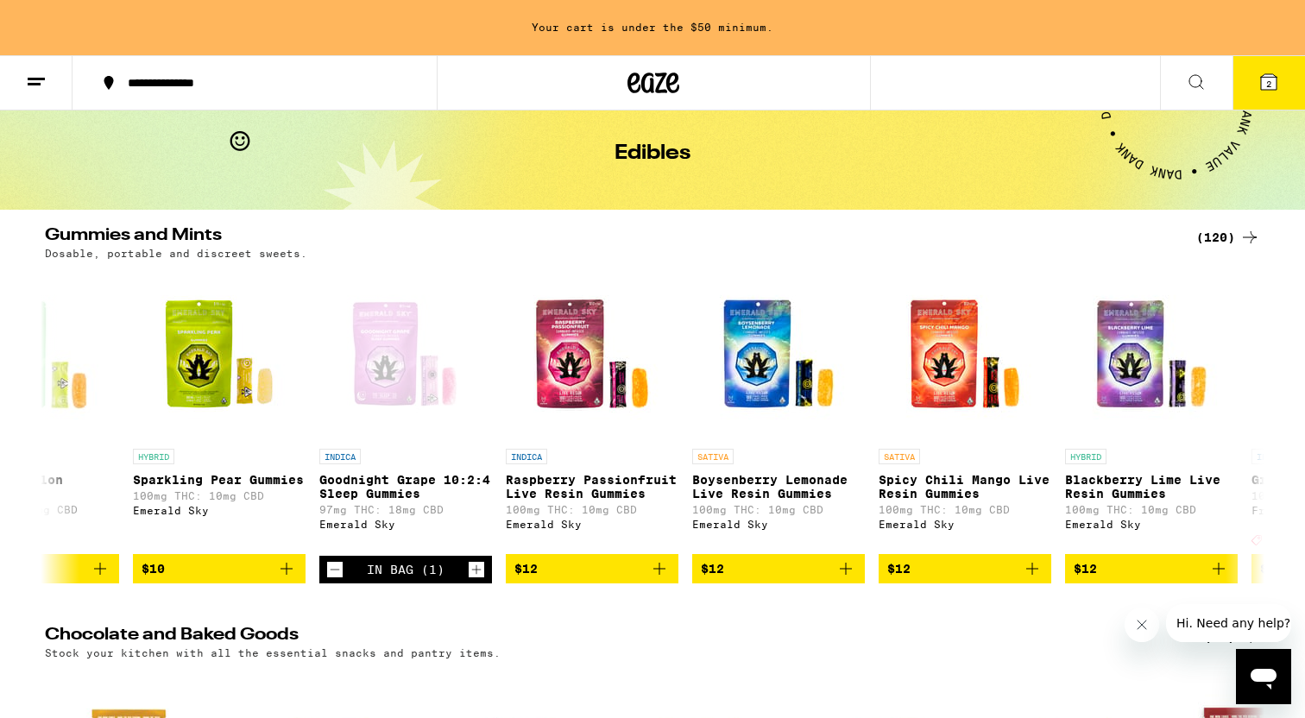
click at [1266, 89] on icon at bounding box center [1269, 82] width 16 height 16
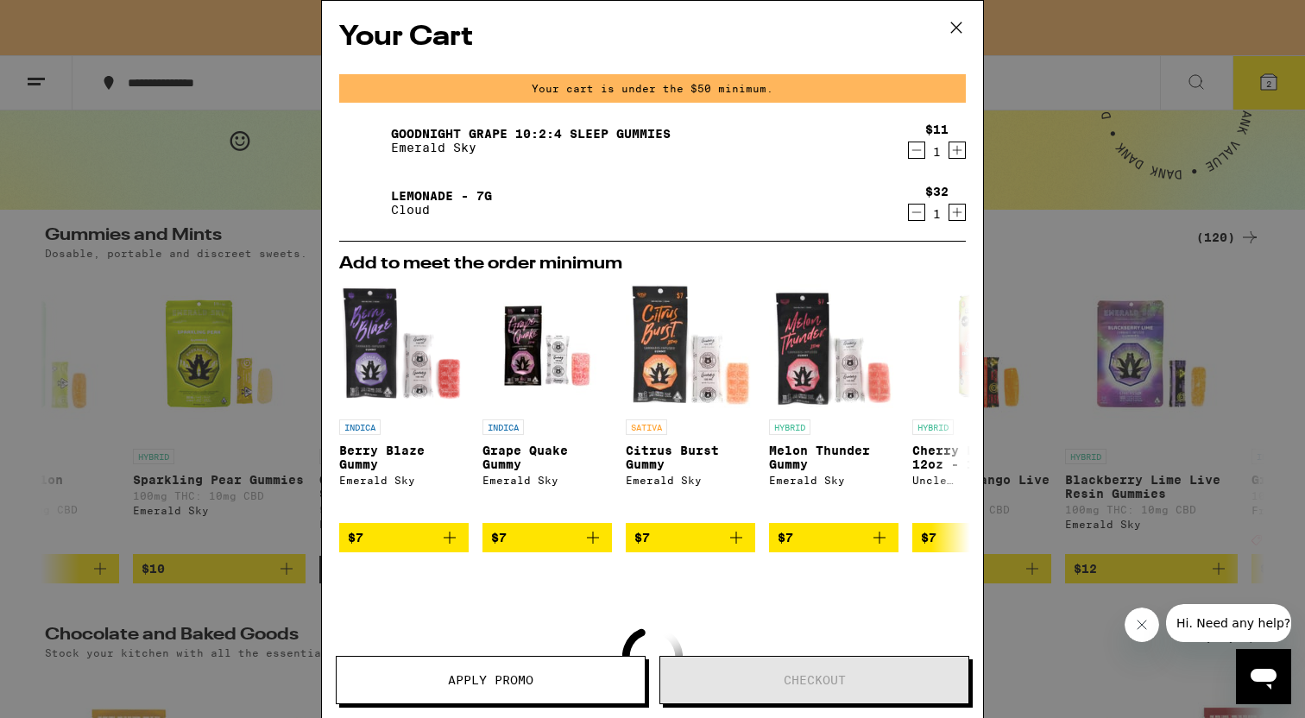
click at [955, 28] on icon at bounding box center [957, 28] width 26 height 26
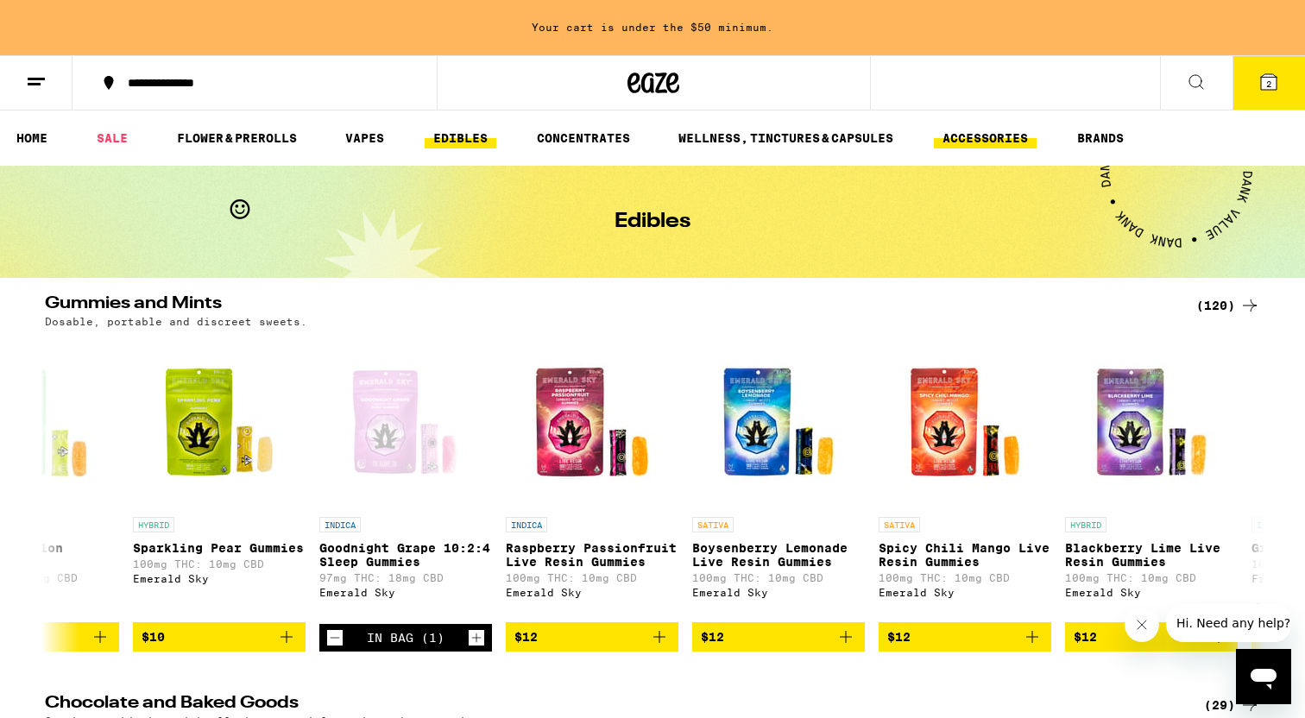
click at [998, 138] on link "ACCESSORIES" at bounding box center [985, 138] width 103 height 21
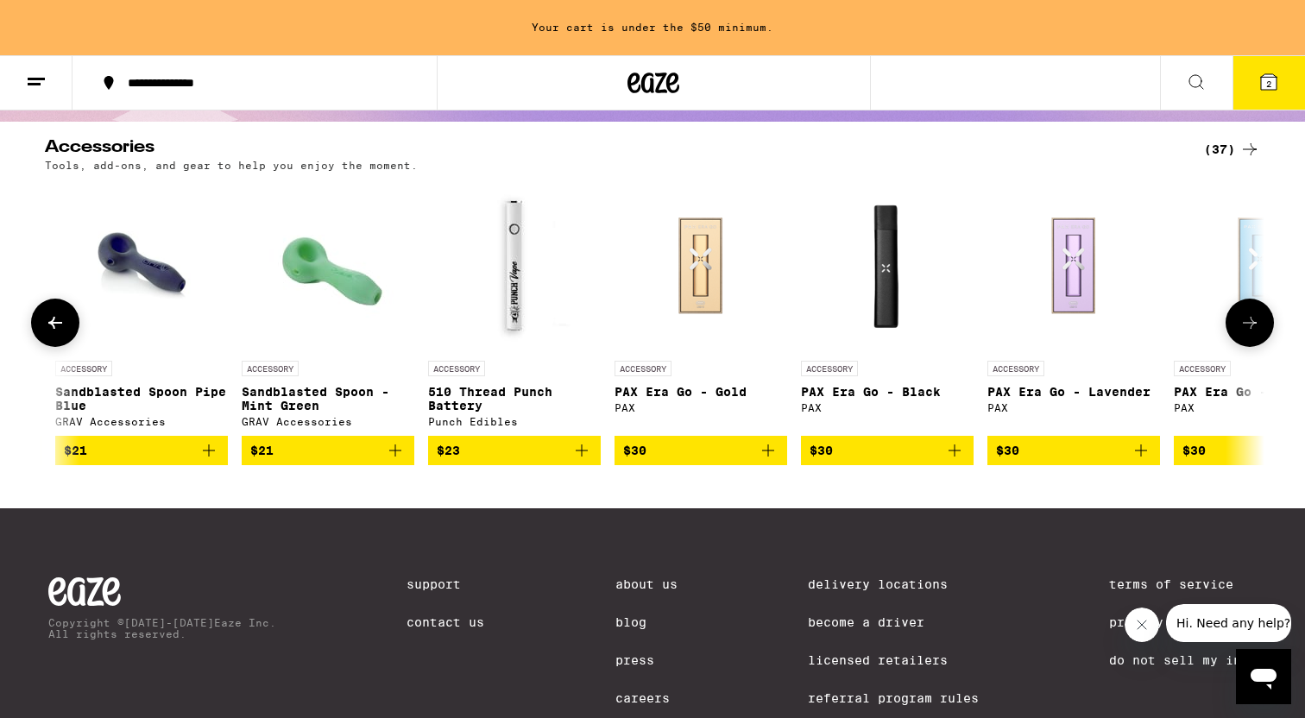
scroll to position [0, 3834]
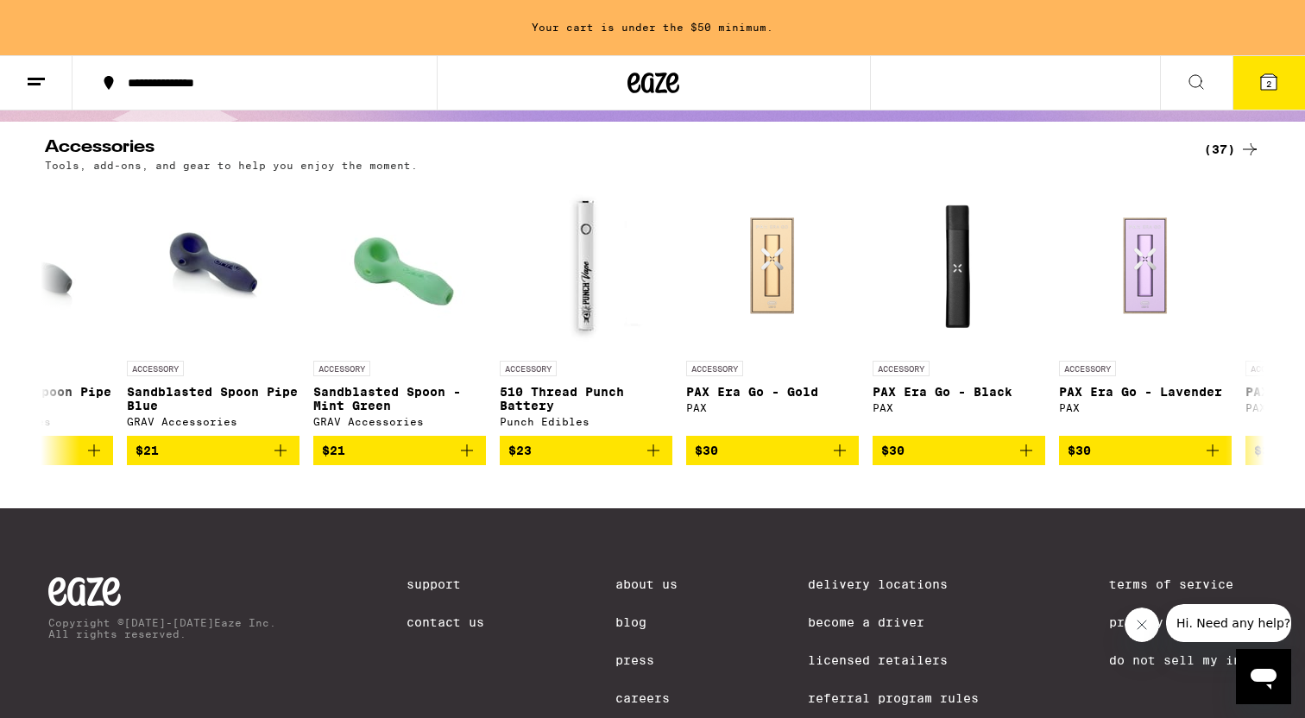
click at [1231, 155] on div "(37)" at bounding box center [1232, 149] width 56 height 21
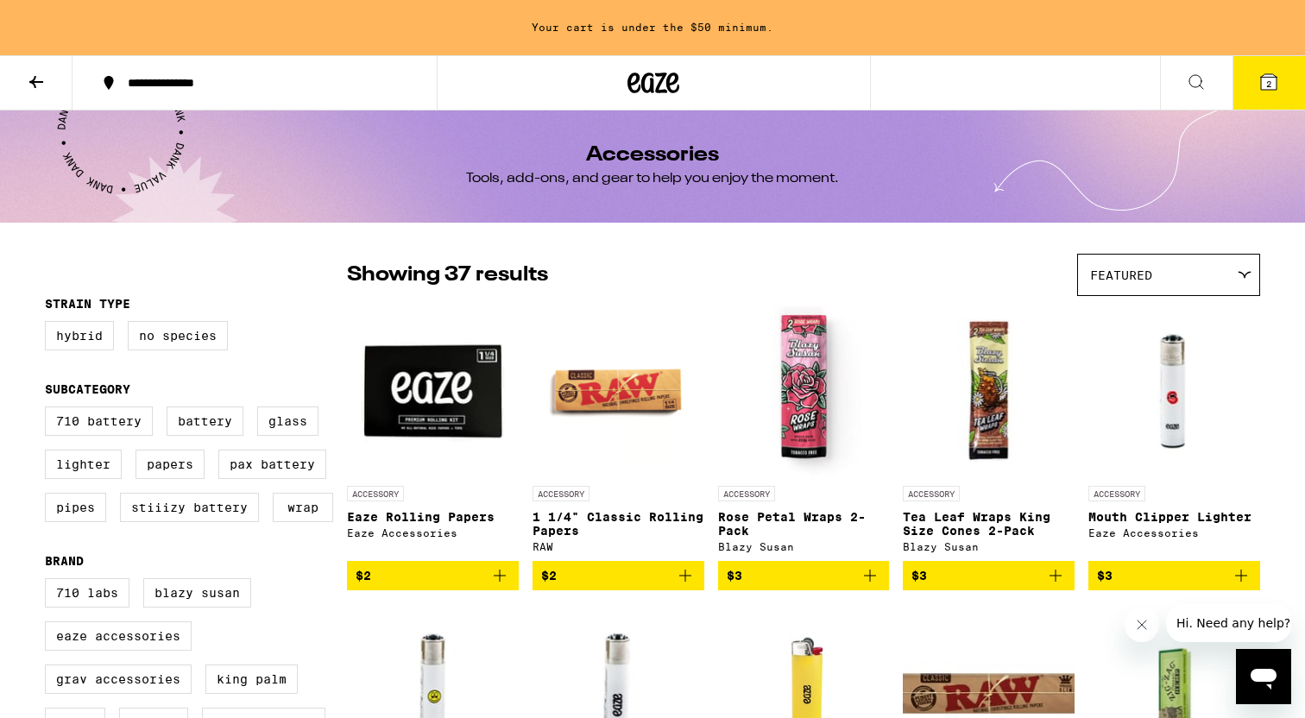
click at [1195, 87] on icon at bounding box center [1196, 82] width 21 height 21
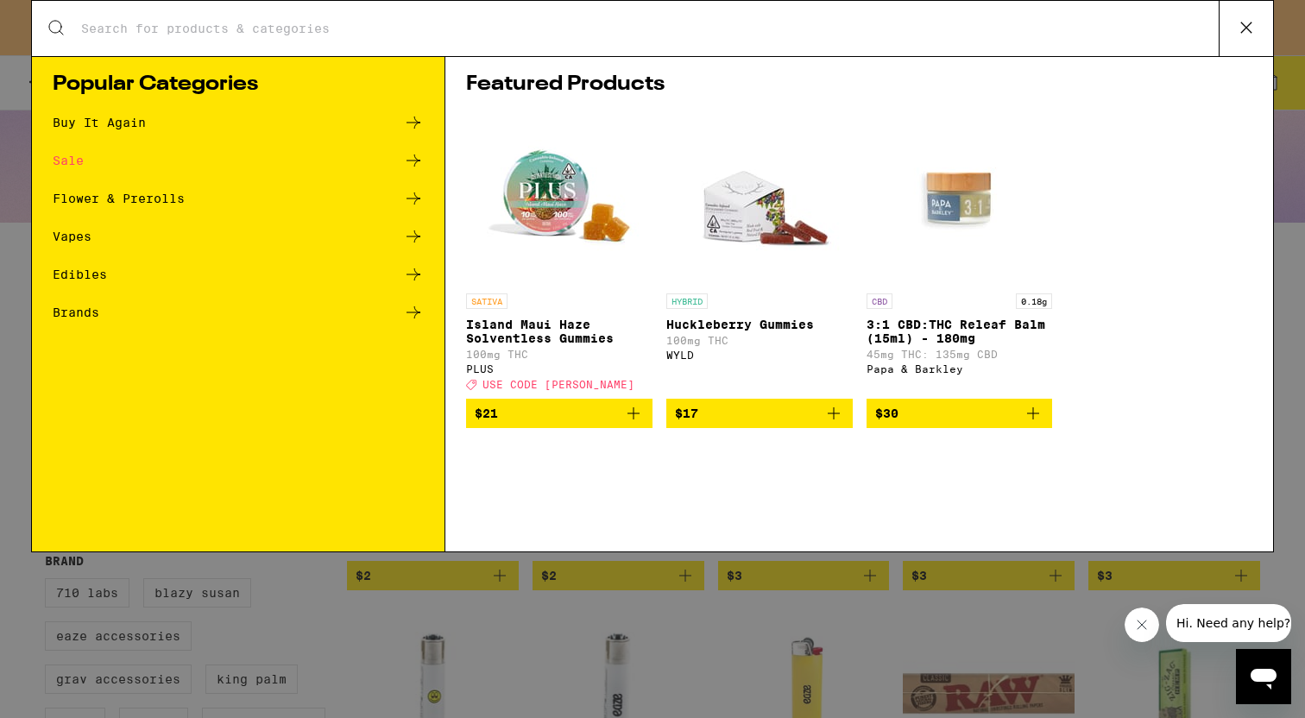
click at [693, 27] on input "Search for Products" at bounding box center [649, 29] width 1139 height 16
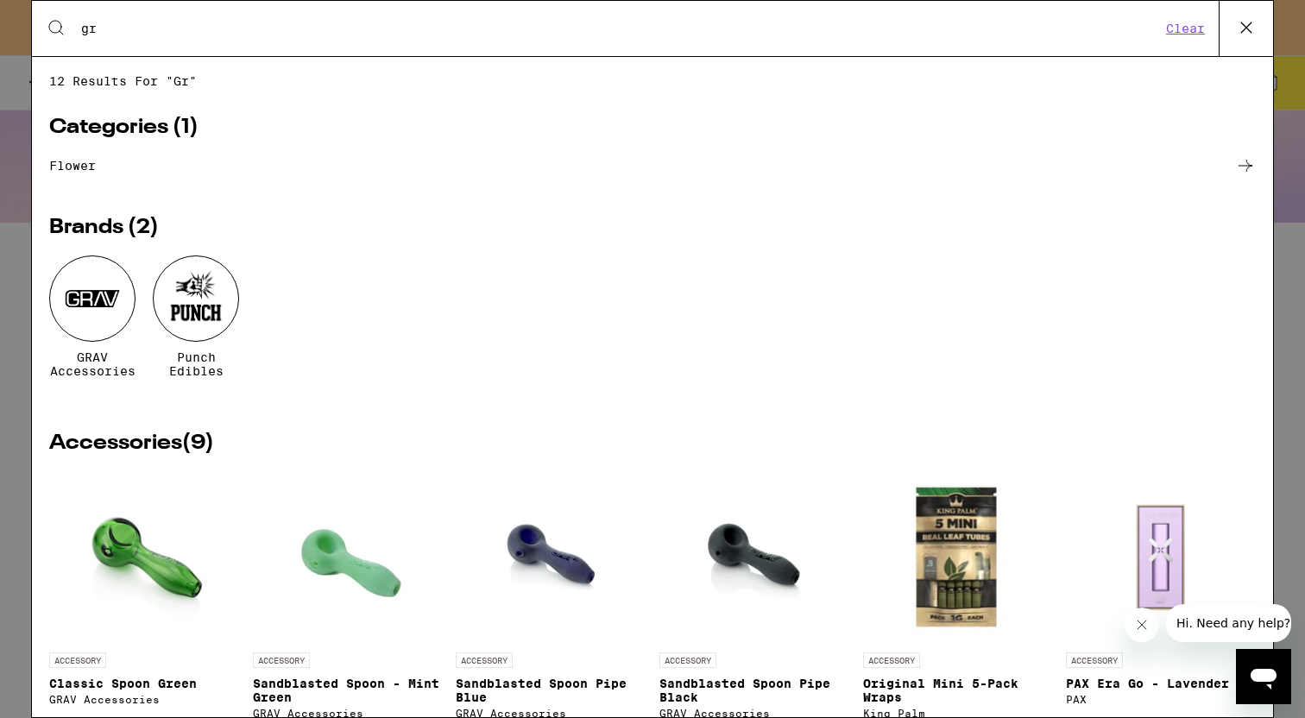
type input "g"
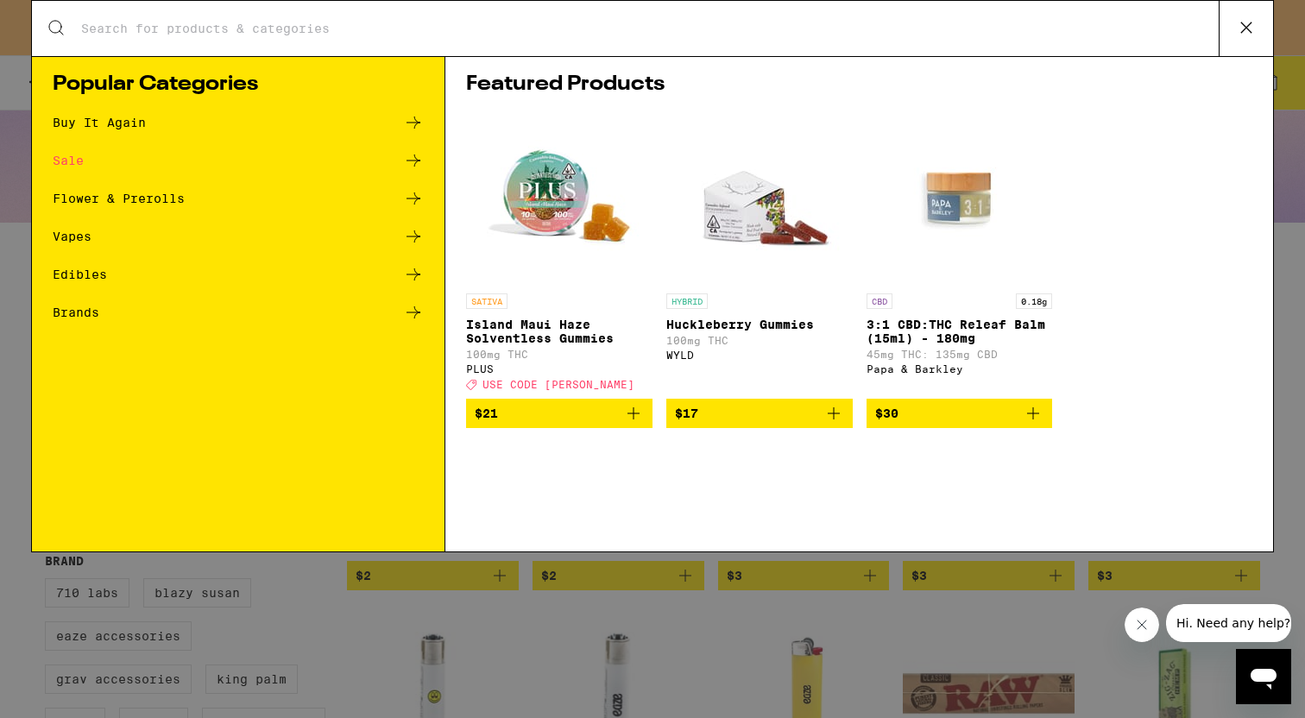
click at [195, 200] on div "Flower & Prerolls" at bounding box center [238, 198] width 371 height 21
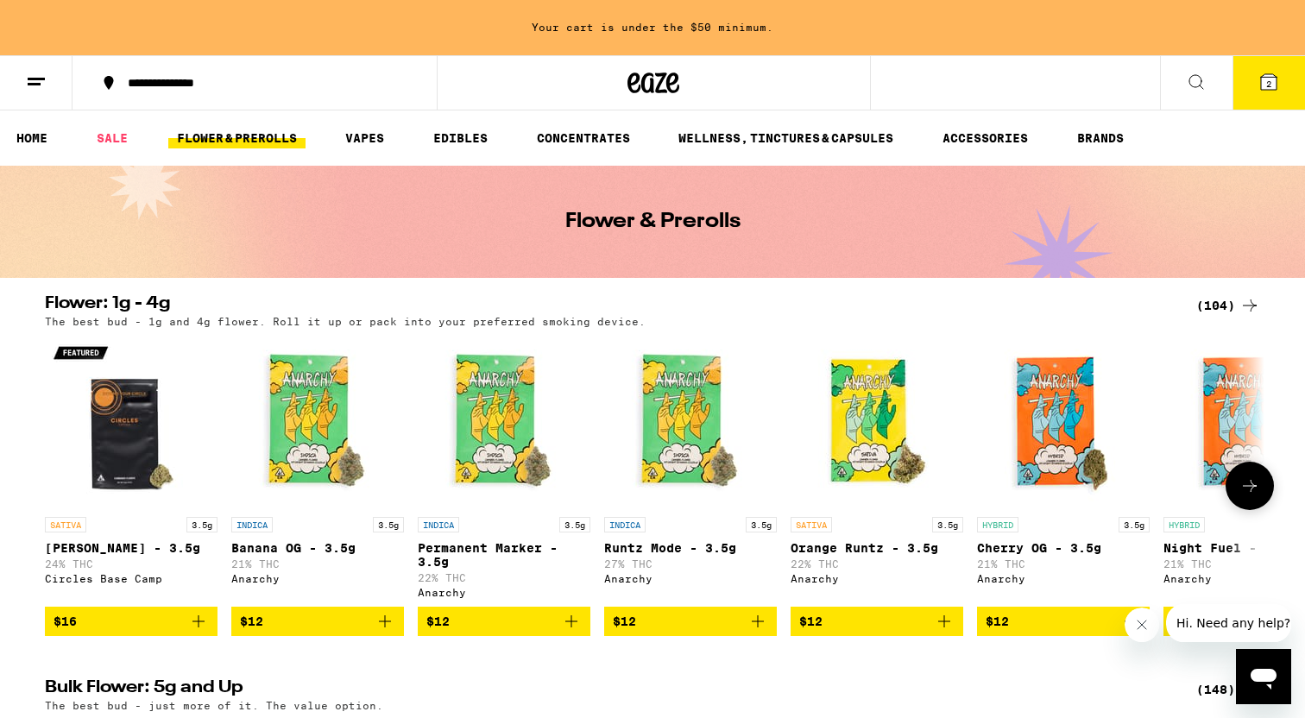
click at [387, 632] on icon "Add to bag" at bounding box center [385, 621] width 21 height 21
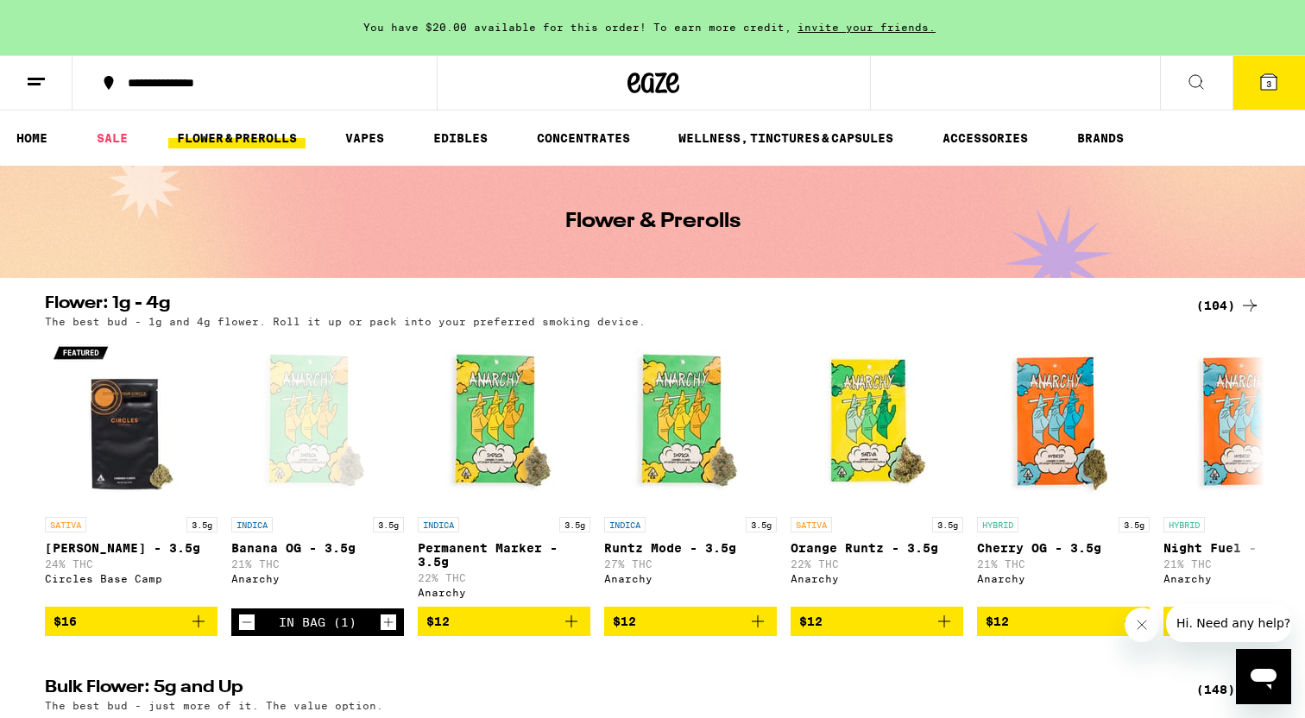
click at [1265, 78] on icon at bounding box center [1269, 82] width 16 height 16
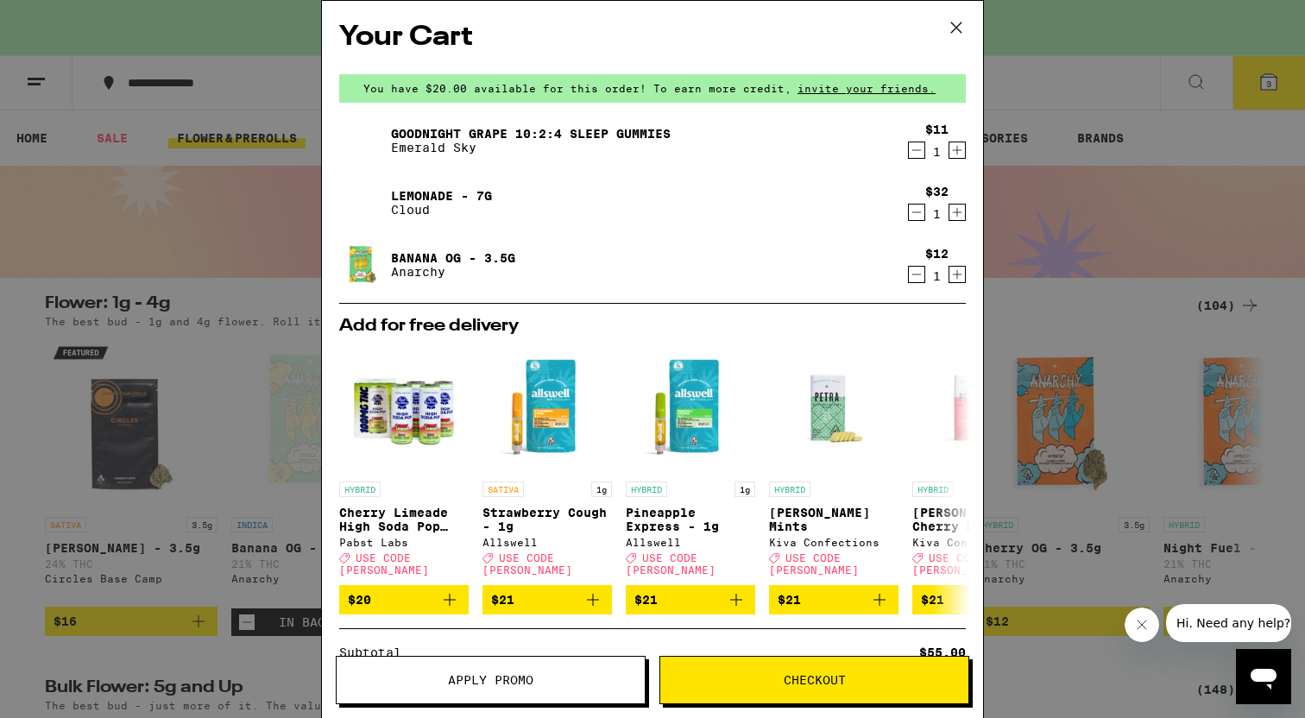
scroll to position [230, 0]
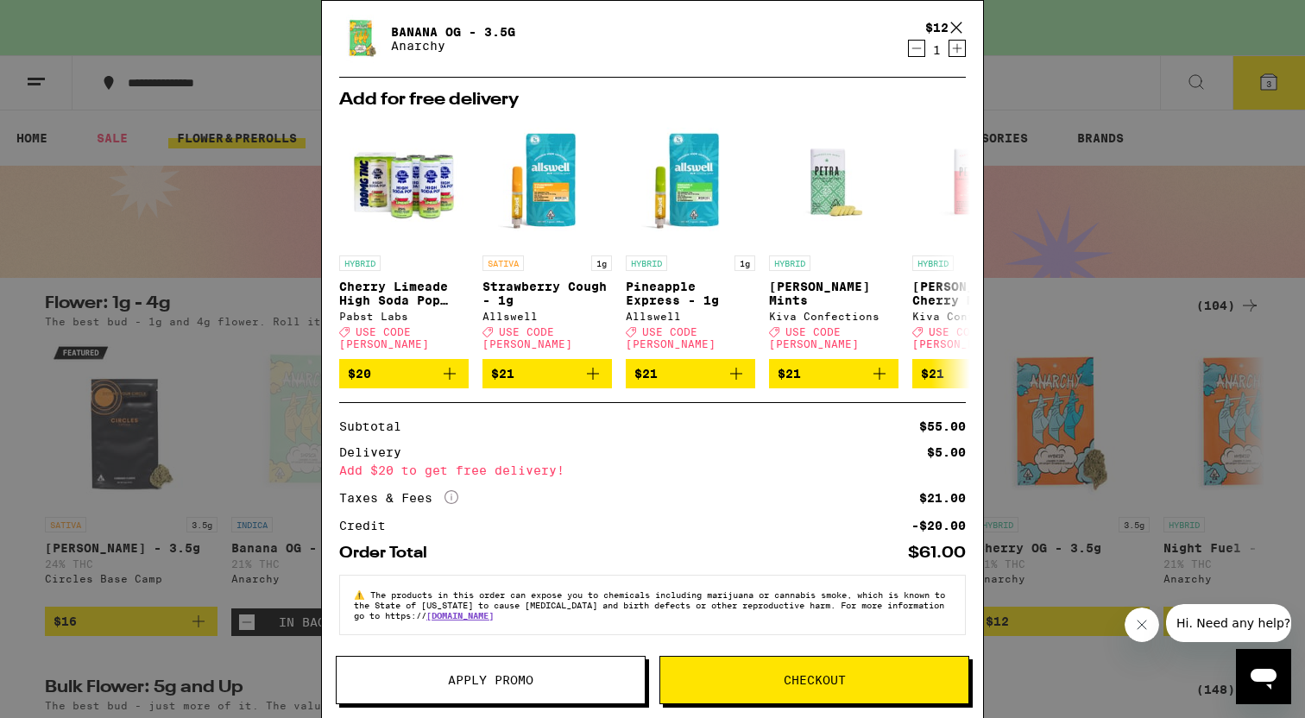
click at [431, 667] on button "Apply Promo" at bounding box center [491, 680] width 310 height 48
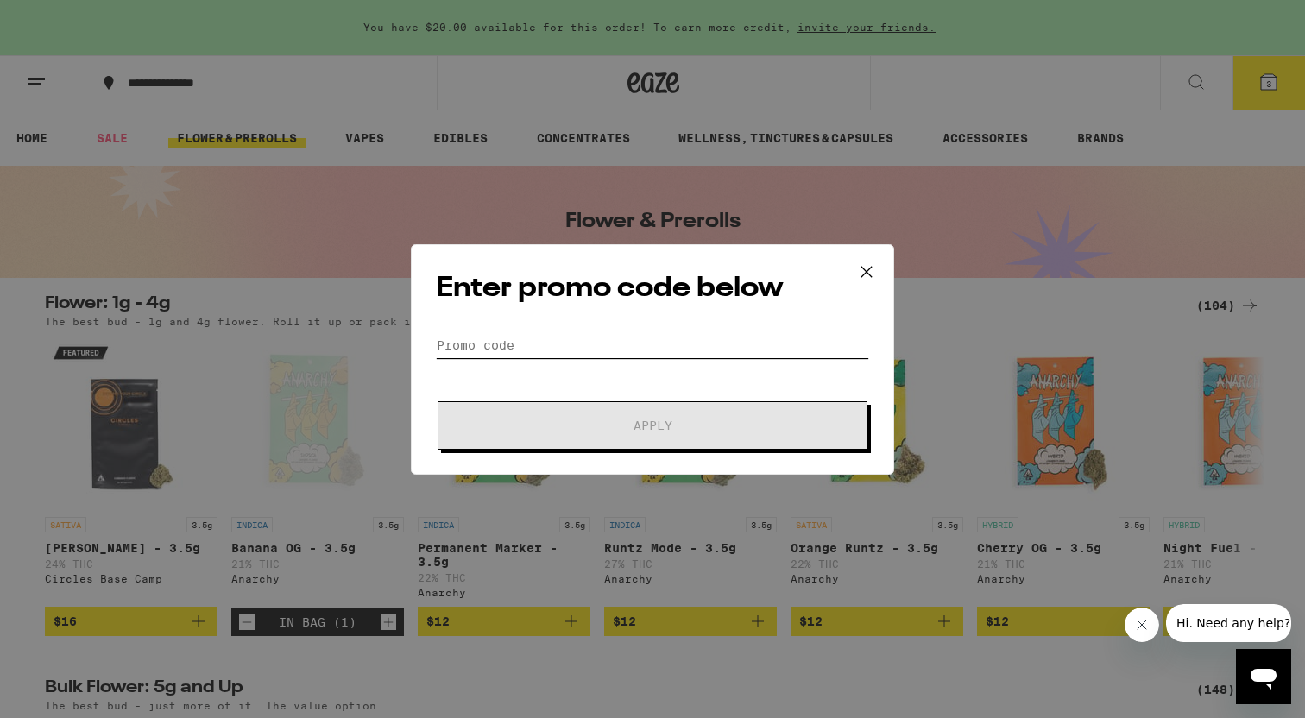
click at [484, 351] on input "Promo Code" at bounding box center [652, 345] width 433 height 26
paste input "35OFF"
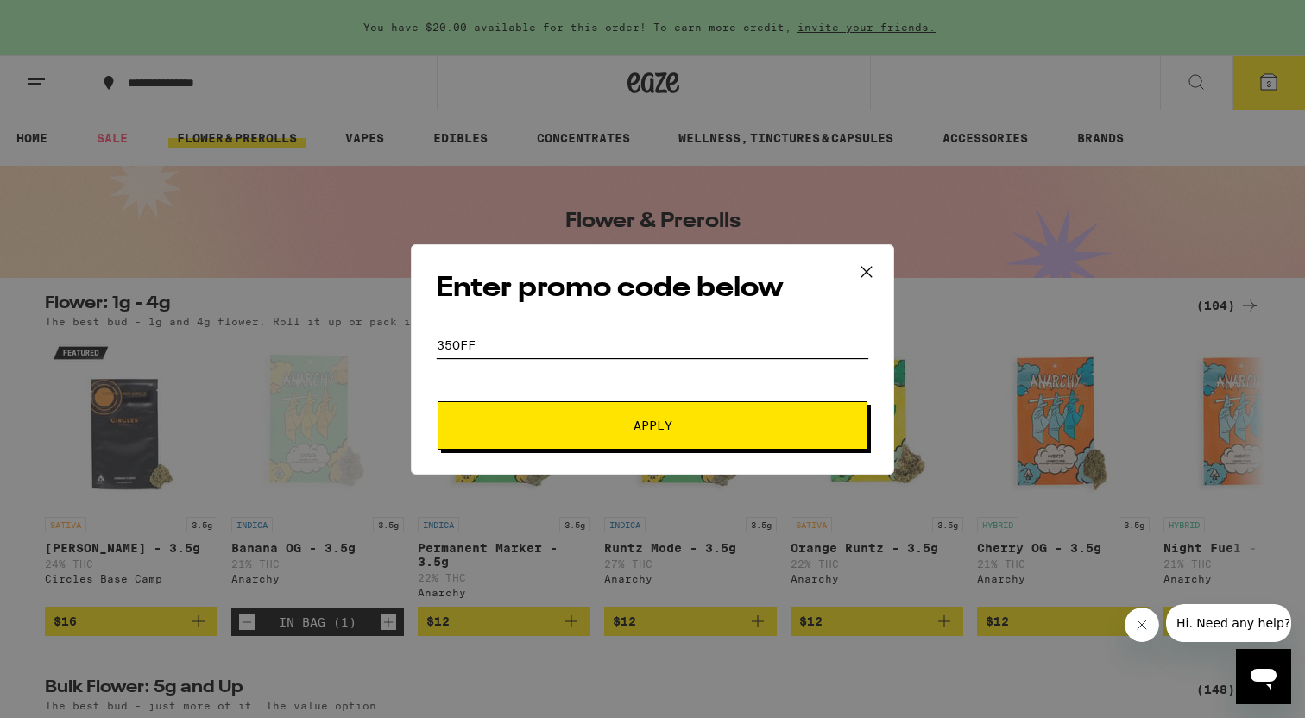
type input "35OFF"
click at [558, 422] on span "Apply" at bounding box center [652, 426] width 311 height 12
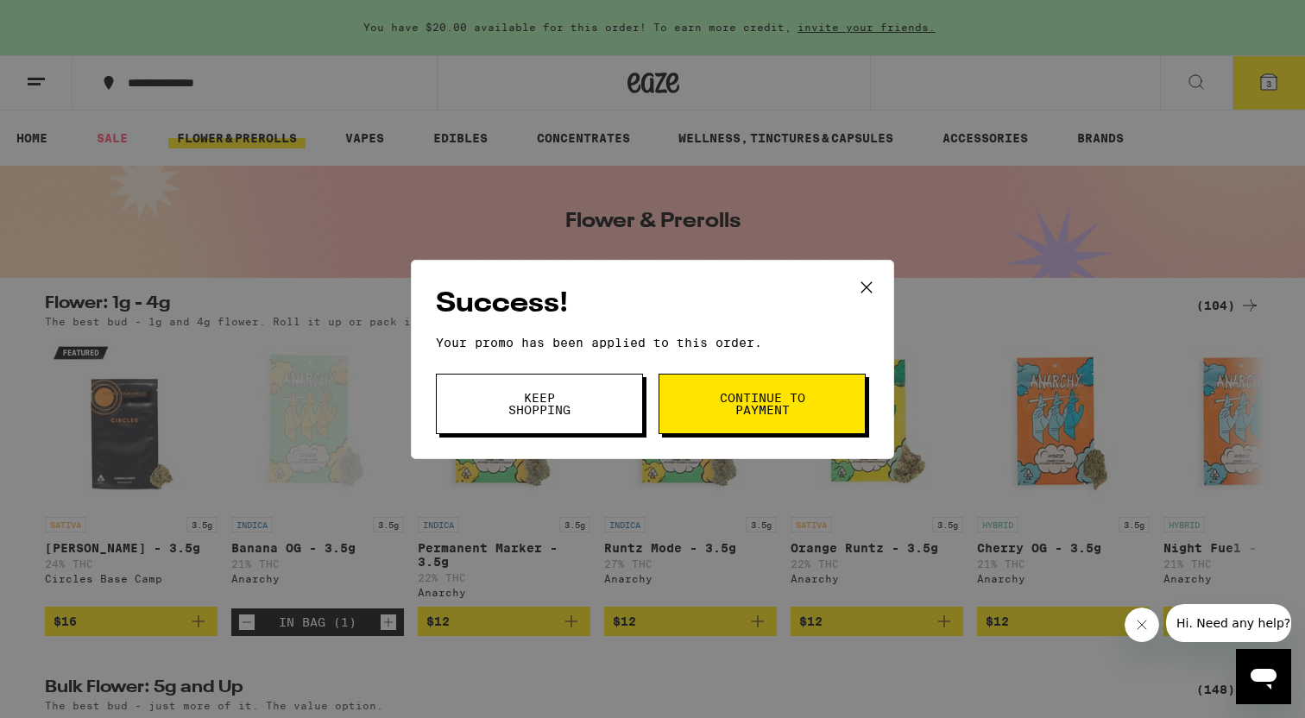
click at [742, 403] on span "Continue to payment" at bounding box center [762, 404] width 88 height 24
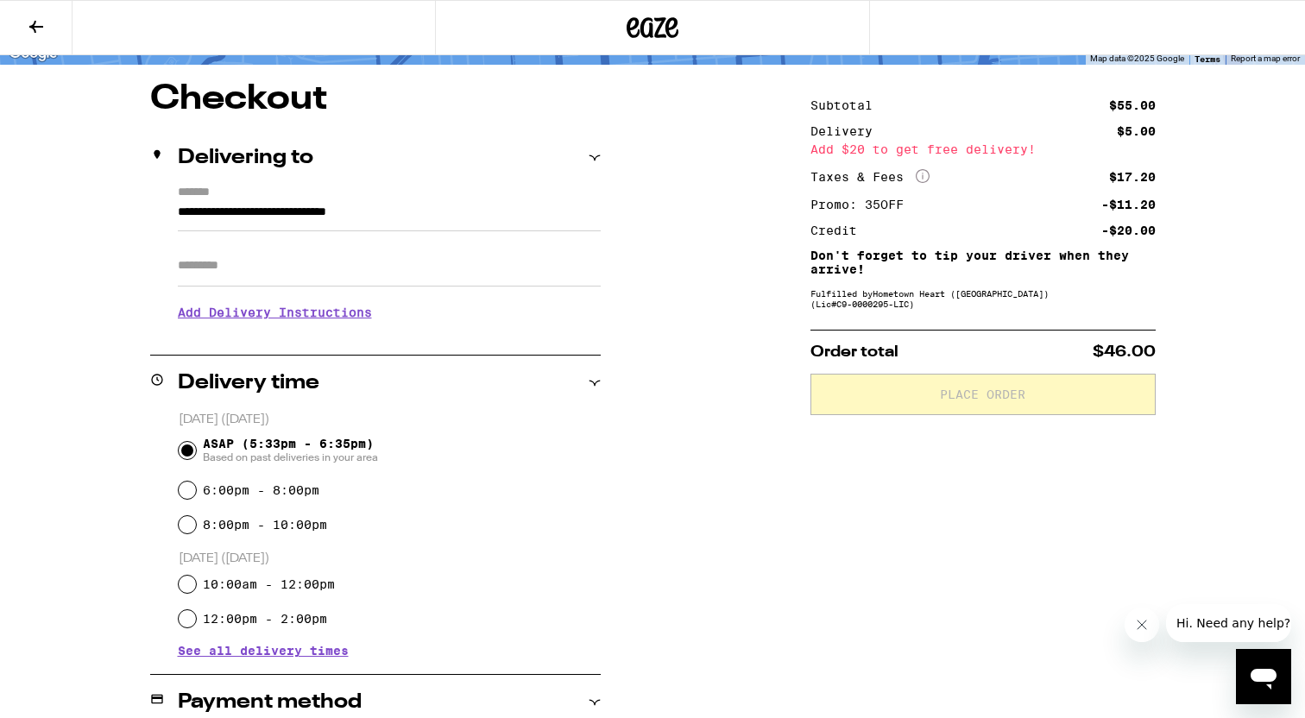
scroll to position [126, 0]
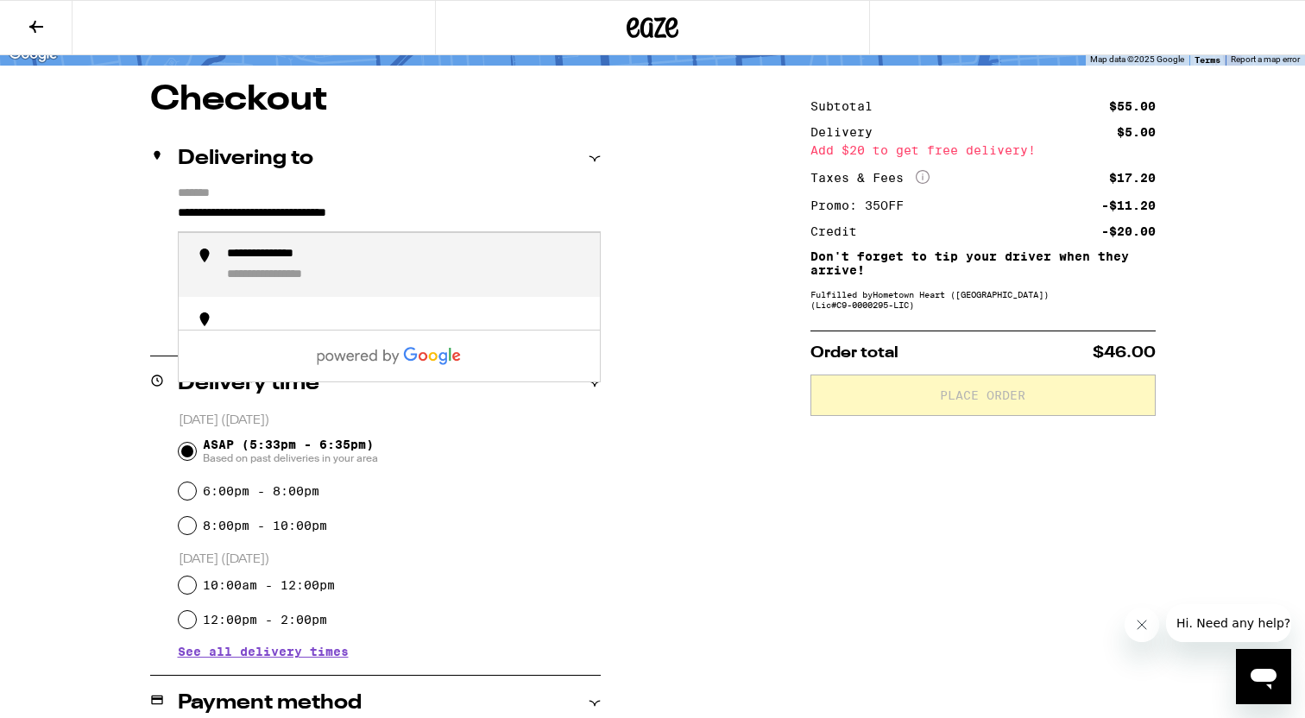
click at [458, 228] on input "**********" at bounding box center [389, 217] width 423 height 29
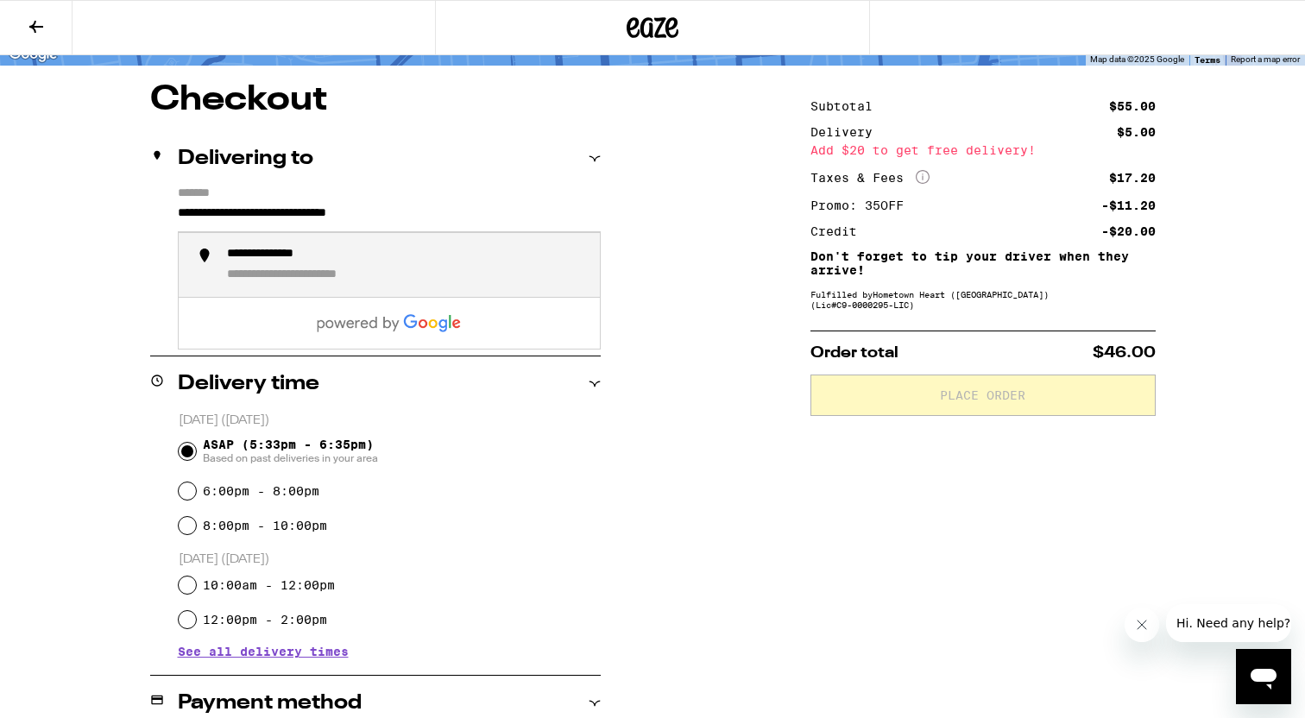
drag, startPoint x: 458, startPoint y: 226, endPoint x: 155, endPoint y: 219, distance: 303.1
click at [178, 219] on input "**********" at bounding box center [389, 217] width 423 height 29
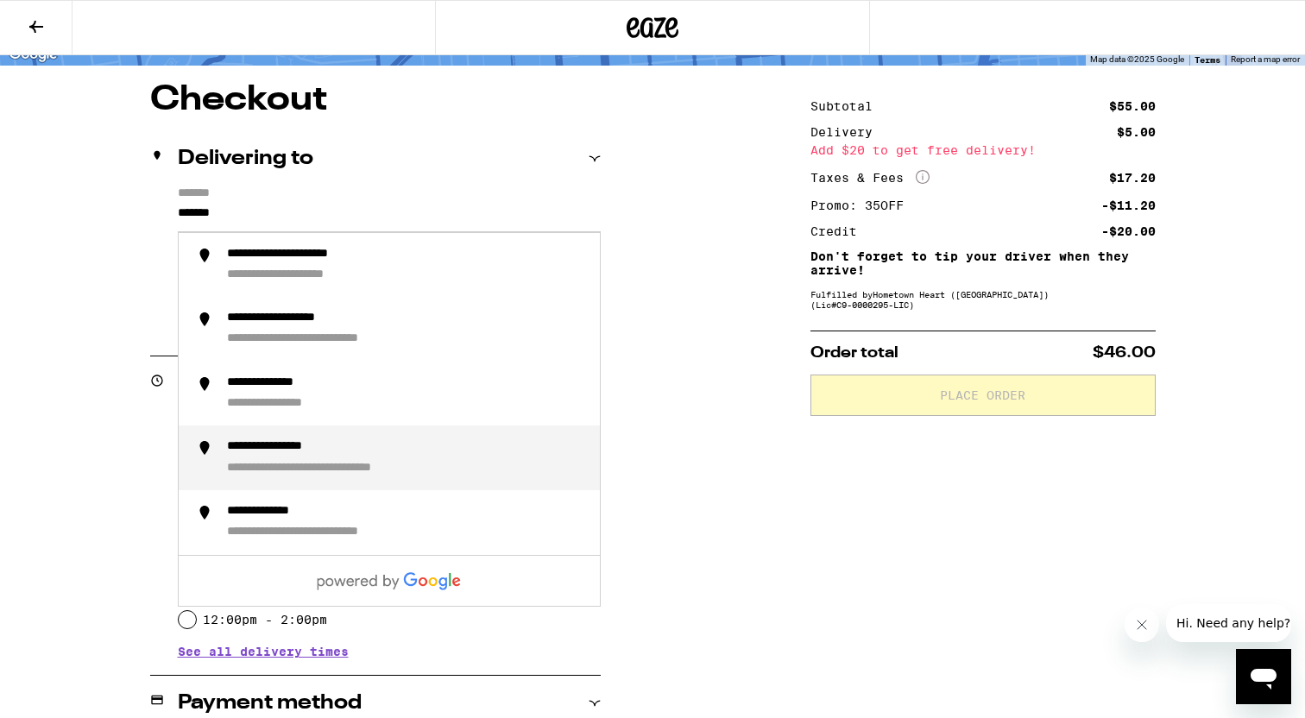
click at [357, 446] on div "**********" at bounding box center [293, 447] width 133 height 16
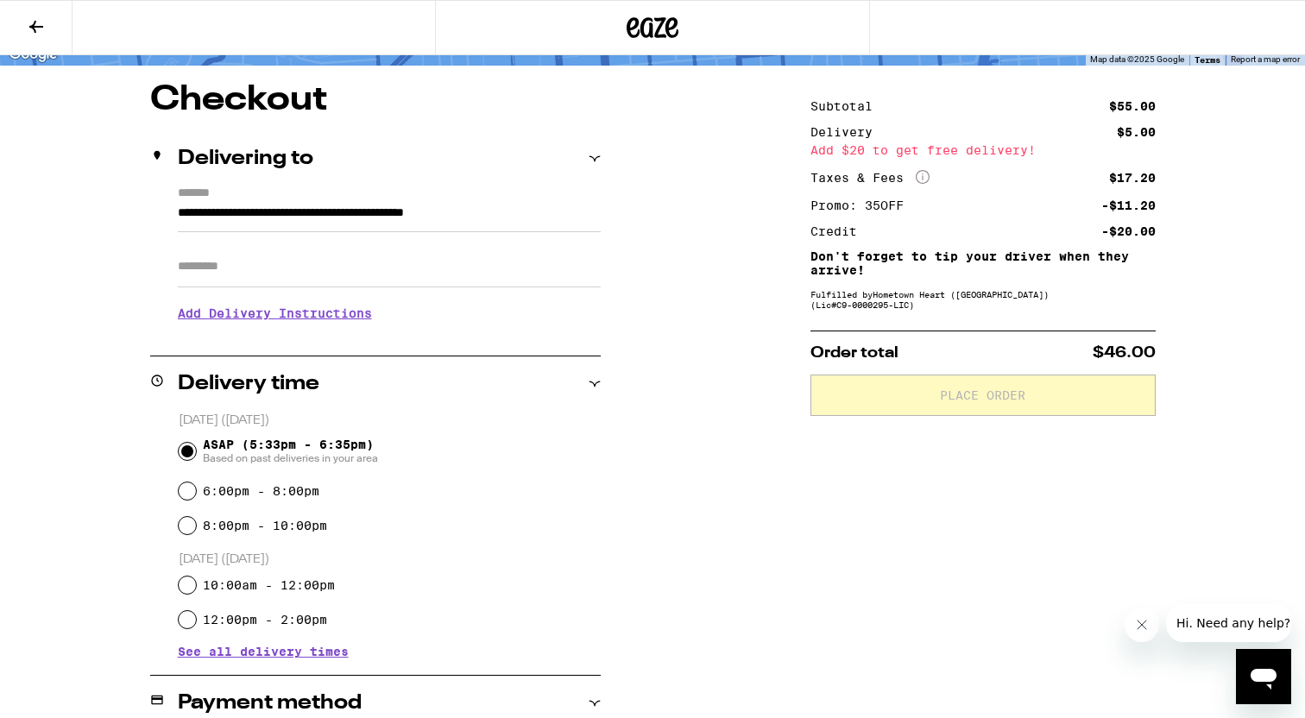
type input "**********"
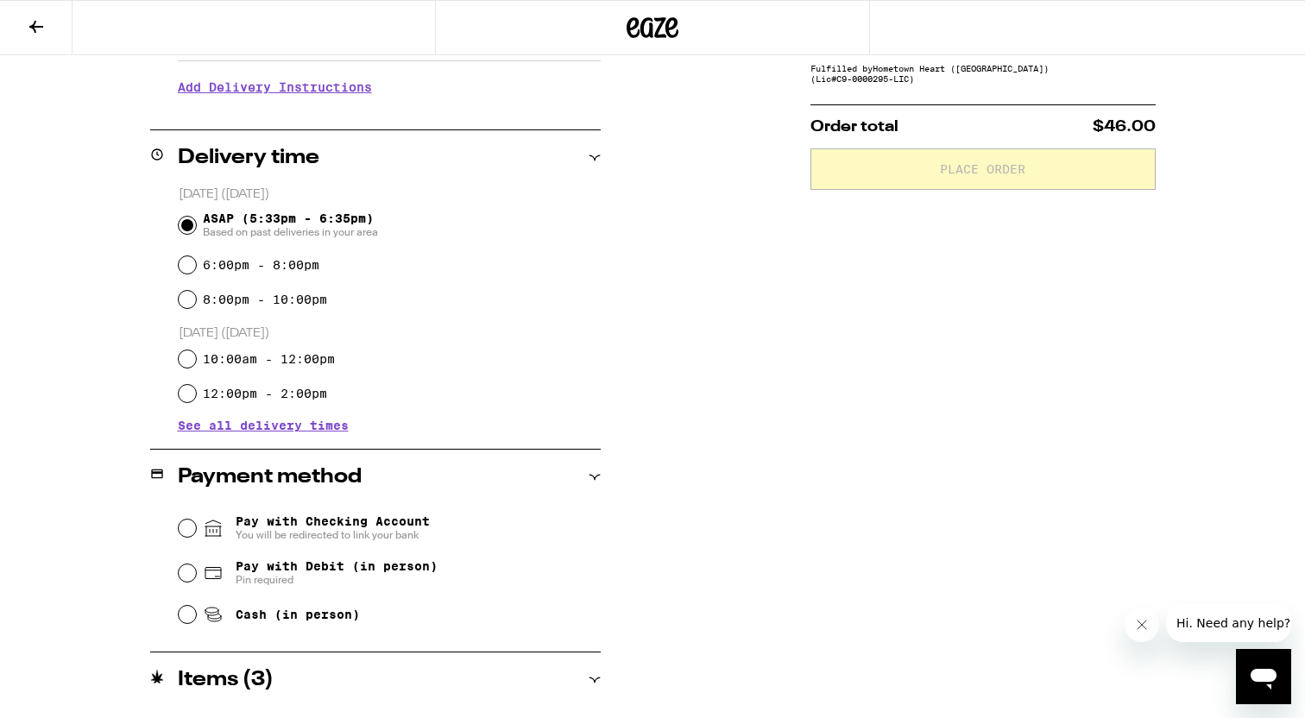
scroll to position [385, 0]
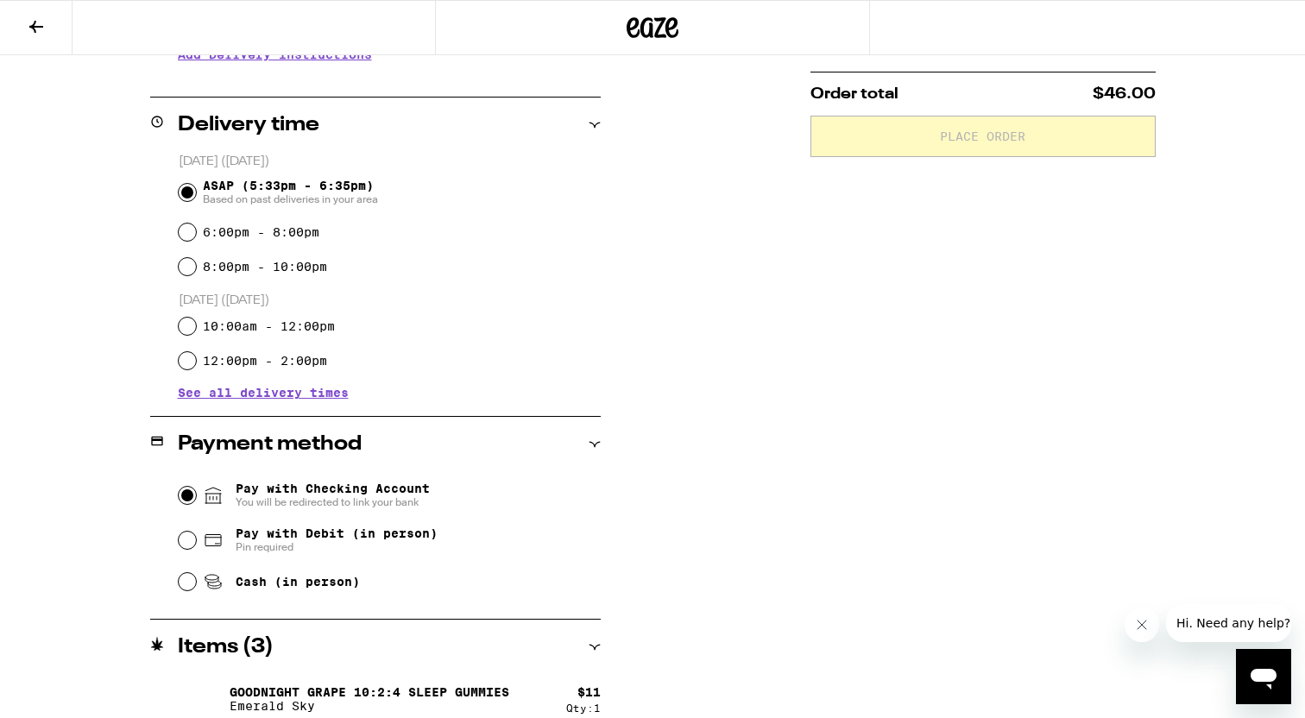
click at [192, 501] on input "Pay with Checking Account You will be redirected to link your bank" at bounding box center [187, 495] width 17 height 17
